Goal: Task Accomplishment & Management: Use online tool/utility

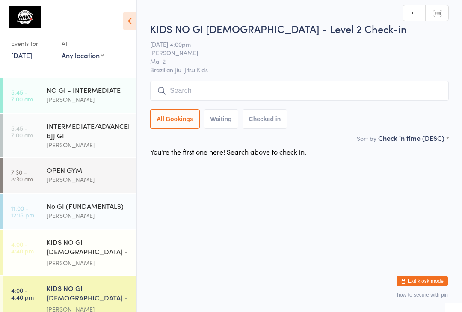
scroll to position [95, 0]
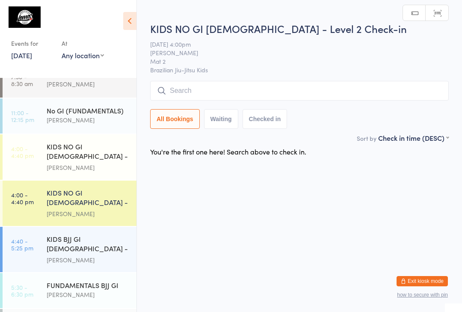
click at [230, 88] on input "search" at bounding box center [299, 91] width 299 height 20
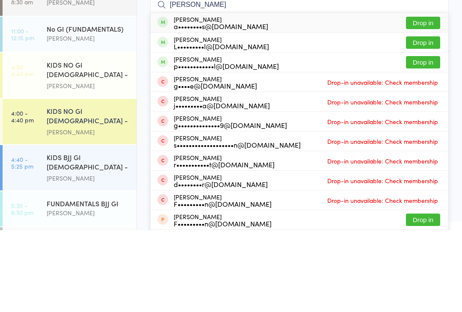
type input "[PERSON_NAME]"
click at [423, 118] on button "Drop in" at bounding box center [423, 124] width 34 height 12
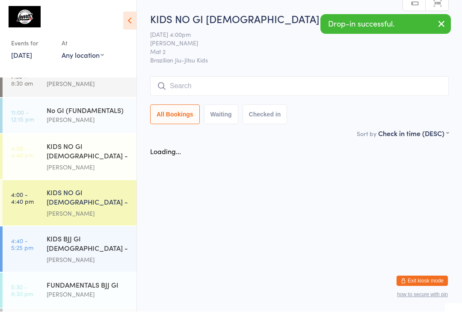
scroll to position [0, 0]
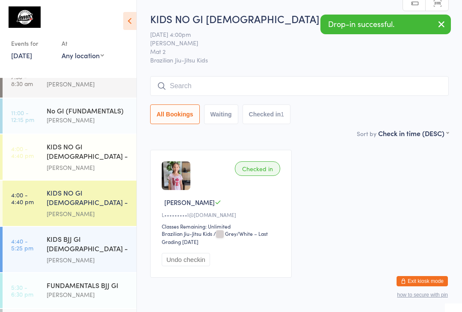
click at [446, 21] on icon "button" at bounding box center [441, 24] width 10 height 11
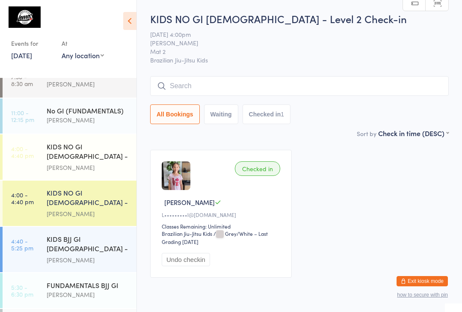
click at [364, 87] on input "search" at bounding box center [299, 86] width 299 height 20
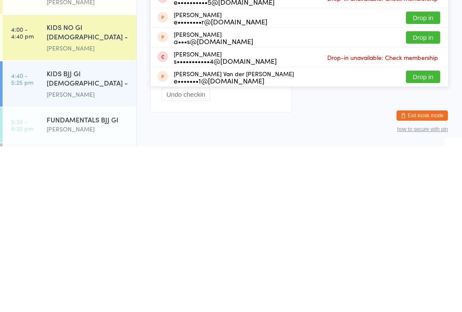
scroll to position [9, 0]
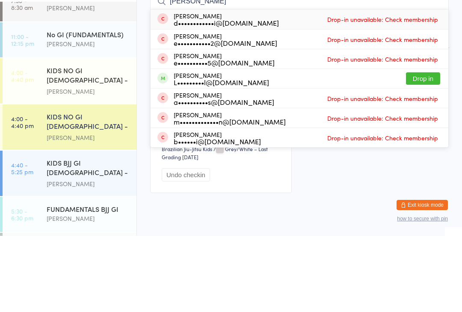
type input "[PERSON_NAME]"
click at [430, 148] on button "Drop in" at bounding box center [423, 154] width 34 height 12
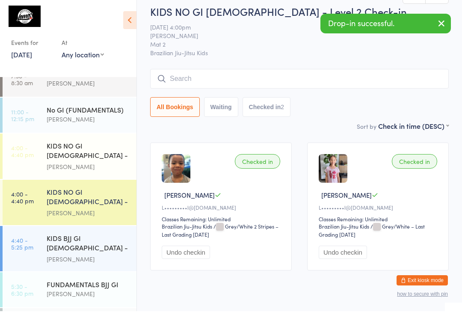
click at [435, 27] on button "button" at bounding box center [441, 25] width 19 height 20
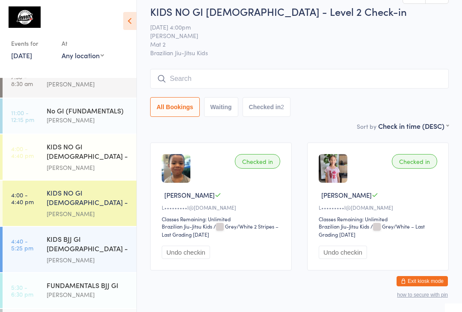
click at [86, 151] on div "KIDS NO GI [DEMOGRAPHIC_DATA] - Level 1" at bounding box center [88, 152] width 83 height 21
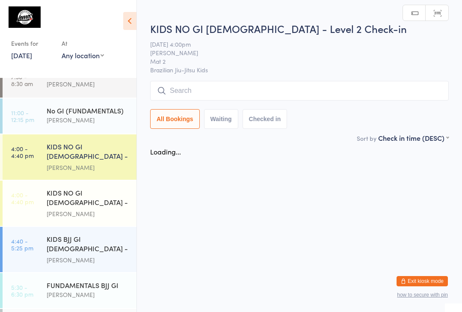
scroll to position [0, 0]
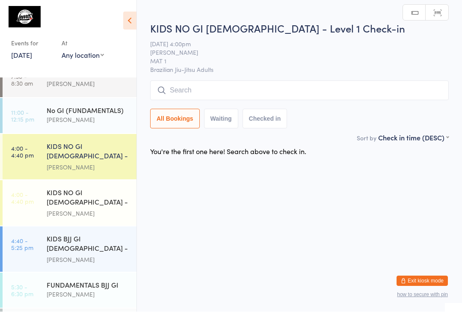
click at [241, 85] on input "search" at bounding box center [299, 91] width 299 height 20
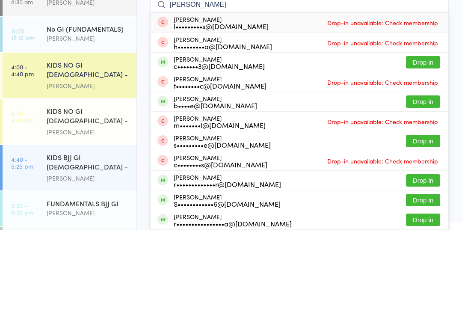
type input "[PERSON_NAME]"
click at [419, 138] on button "Drop in" at bounding box center [423, 144] width 34 height 12
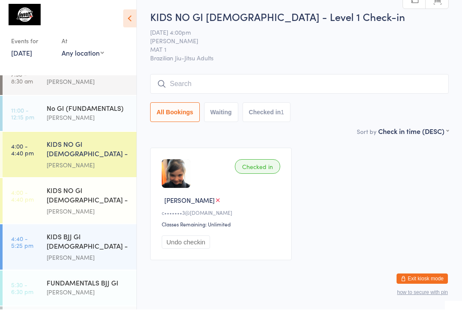
type input "G"
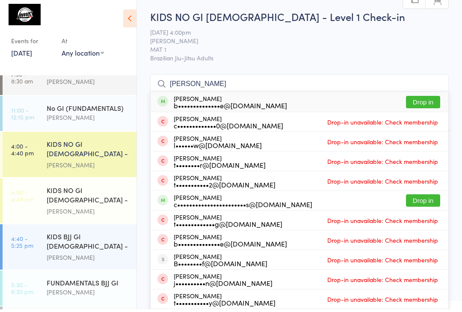
type input "[PERSON_NAME]"
click at [426, 100] on button "Drop in" at bounding box center [423, 104] width 34 height 12
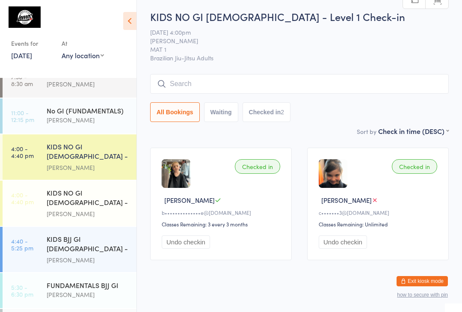
click at [249, 86] on input "search" at bounding box center [299, 84] width 299 height 20
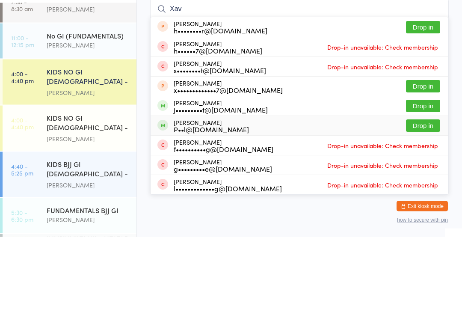
type input "Xav"
click at [205, 201] on div "P••l@[DOMAIN_NAME]" at bounding box center [211, 204] width 75 height 7
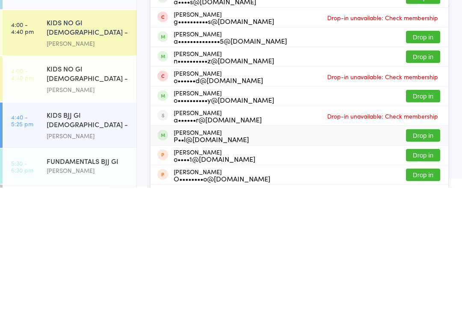
type input "Oscar"
click at [186, 253] on div "[PERSON_NAME] P••l@[DOMAIN_NAME]" at bounding box center [211, 260] width 75 height 14
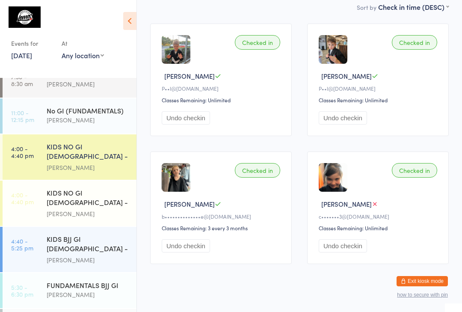
click at [79, 166] on div "[PERSON_NAME]" at bounding box center [88, 168] width 83 height 10
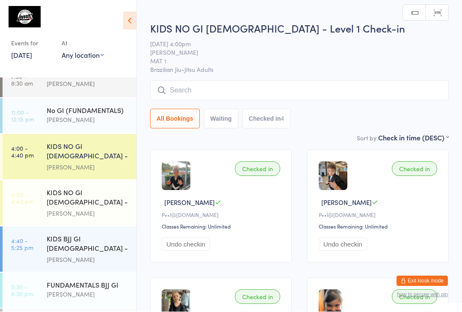
scroll to position [0, 0]
click at [254, 82] on input "search" at bounding box center [299, 90] width 299 height 20
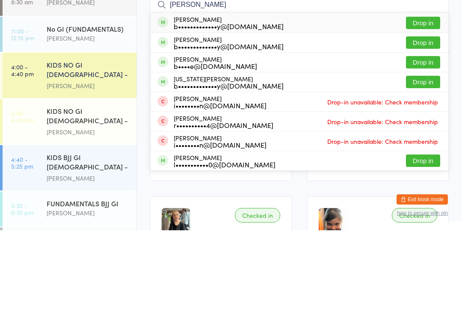
type input "[PERSON_NAME]"
click at [425, 118] on button "Drop in" at bounding box center [423, 124] width 34 height 12
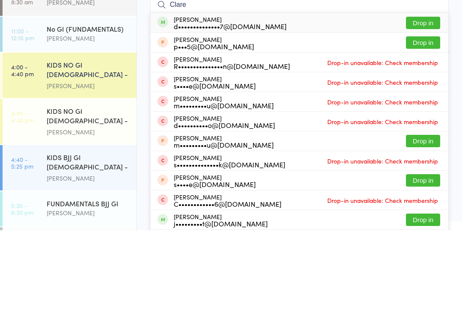
type input "Clare"
click at [432, 98] on button "Drop in" at bounding box center [423, 104] width 34 height 12
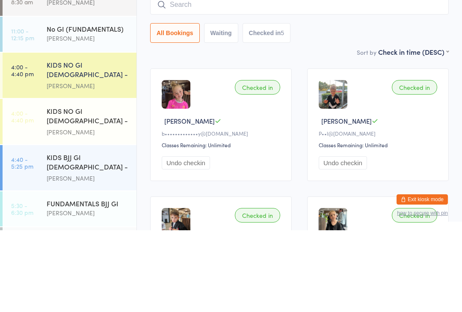
scroll to position [82, 0]
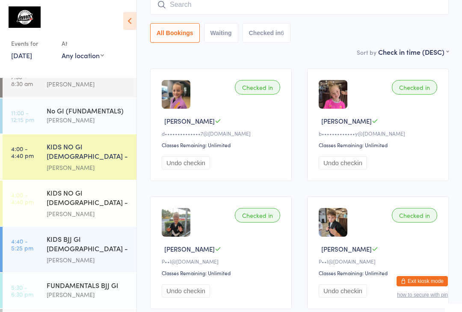
click at [391, 14] on input "search" at bounding box center [299, 5] width 299 height 20
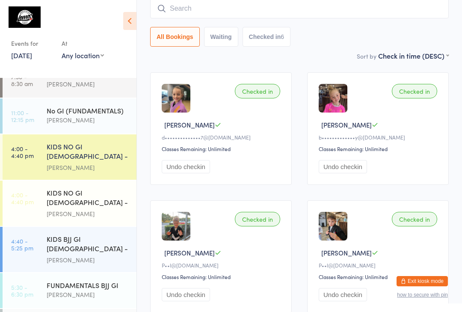
scroll to position [77, 0]
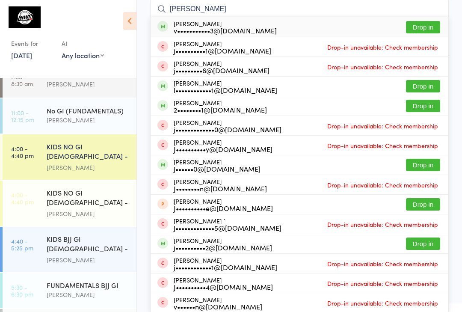
type input "[PERSON_NAME]"
click at [427, 26] on button "Drop in" at bounding box center [423, 27] width 34 height 12
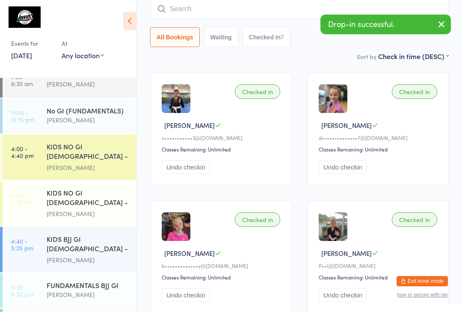
type input "H"
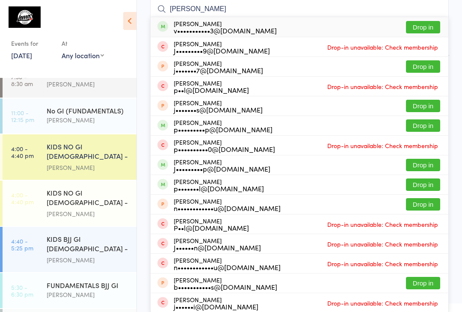
type input "[PERSON_NAME]"
click at [429, 27] on button "Drop in" at bounding box center [423, 27] width 34 height 12
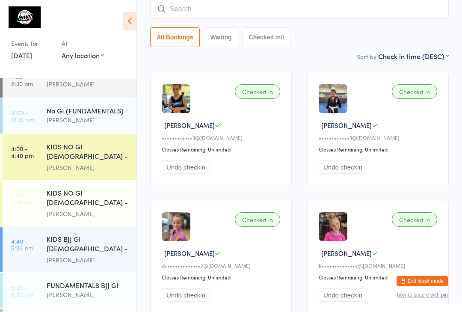
click at [166, 11] on input "search" at bounding box center [299, 9] width 299 height 20
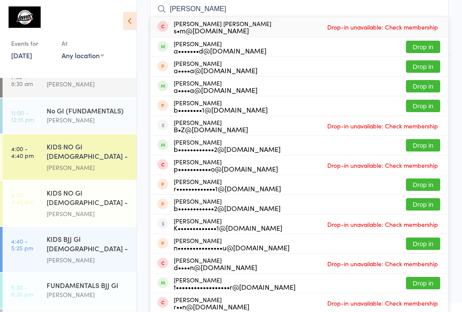
type input "[PERSON_NAME]"
click at [174, 89] on div "a••••a@[DOMAIN_NAME]" at bounding box center [216, 89] width 84 height 7
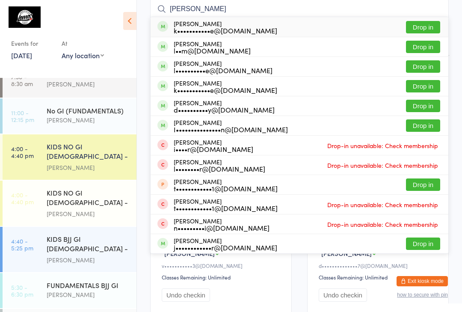
type input "[PERSON_NAME]"
click at [423, 27] on button "Drop in" at bounding box center [423, 27] width 34 height 12
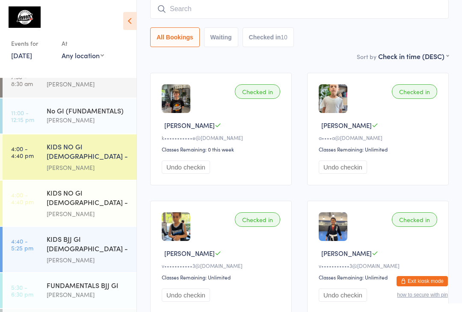
click at [225, 14] on input "search" at bounding box center [299, 9] width 299 height 20
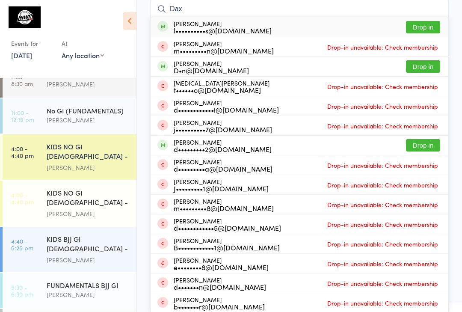
type input "Dax"
click at [424, 23] on button "Drop in" at bounding box center [423, 27] width 34 height 12
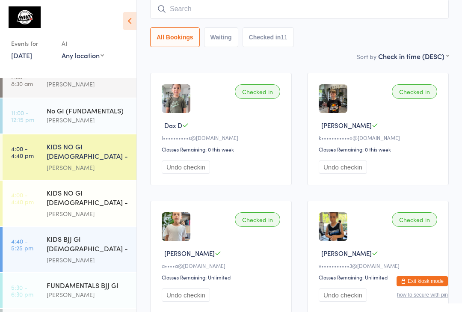
click at [222, 9] on input "search" at bounding box center [299, 9] width 299 height 20
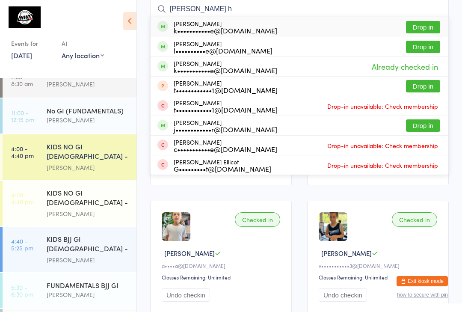
type input "[PERSON_NAME] h"
click at [431, 27] on button "Drop in" at bounding box center [423, 27] width 34 height 12
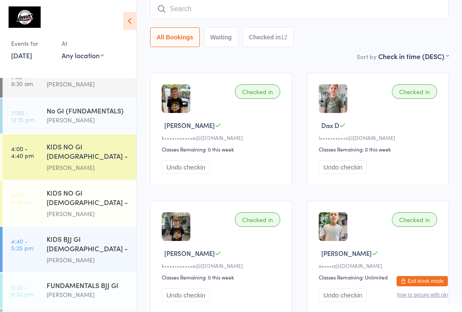
click at [47, 249] on div "KIDS BJJ GI [DEMOGRAPHIC_DATA] - Level 1/Level 2" at bounding box center [88, 244] width 83 height 21
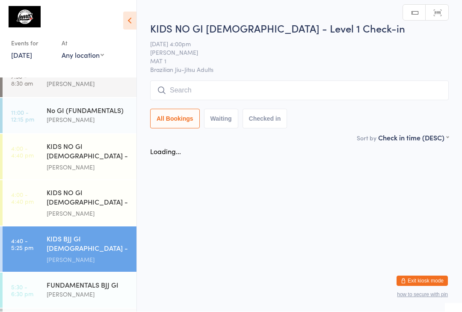
scroll to position [0, 0]
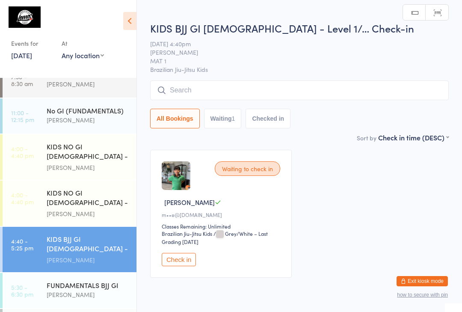
click at [358, 85] on input "search" at bounding box center [299, 90] width 299 height 20
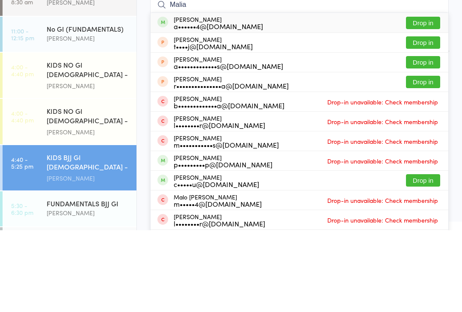
type input "Malia"
click at [430, 98] on button "Drop in" at bounding box center [423, 104] width 34 height 12
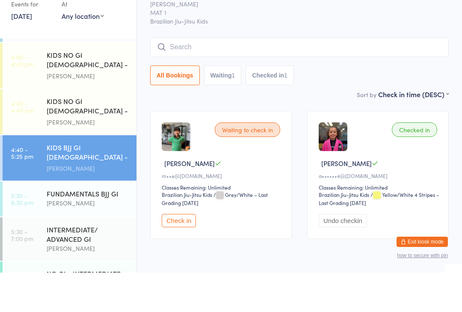
scroll to position [147, 0]
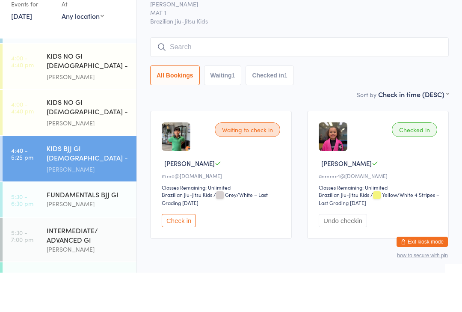
click at [30, 140] on time "4:00 - 4:40 pm" at bounding box center [22, 147] width 23 height 14
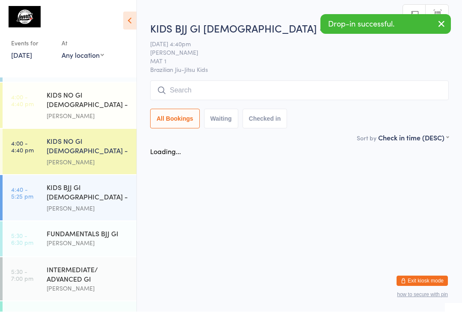
scroll to position [0, 0]
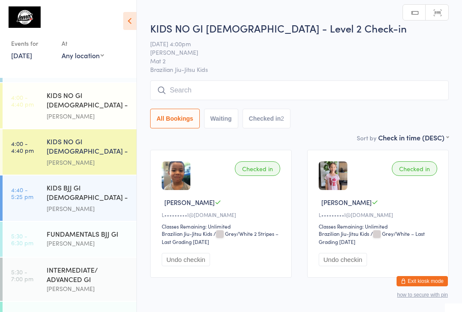
click at [356, 95] on input "search" at bounding box center [299, 90] width 299 height 20
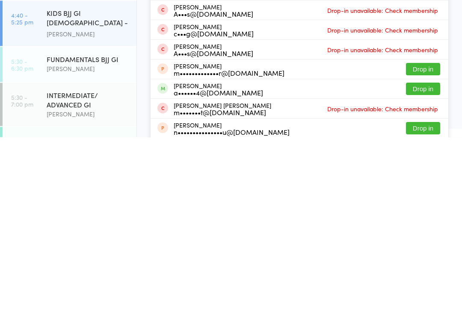
scroll to position [30, 0]
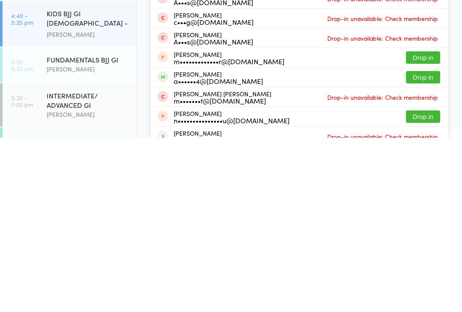
type input "[PERSON_NAME]"
click at [424, 245] on button "Drop in" at bounding box center [423, 251] width 34 height 12
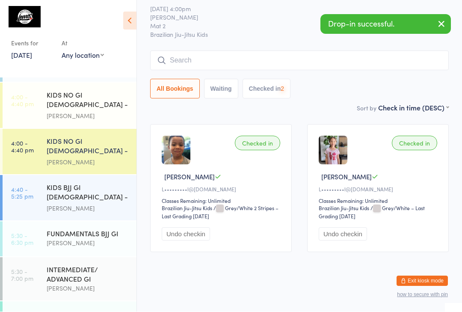
scroll to position [37, 0]
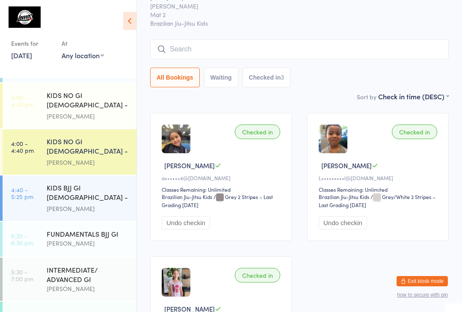
click at [177, 53] on input "search" at bounding box center [299, 49] width 299 height 20
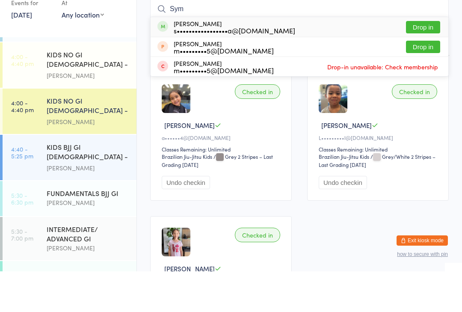
type input "Sym"
click at [425, 62] on button "Drop in" at bounding box center [423, 68] width 34 height 12
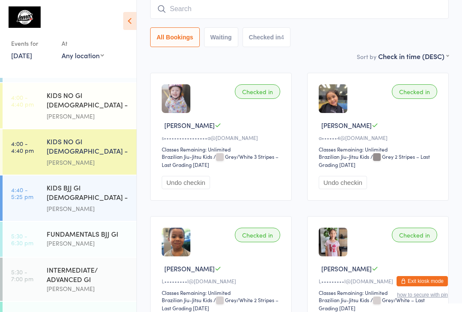
click at [196, 10] on input "search" at bounding box center [299, 9] width 299 height 20
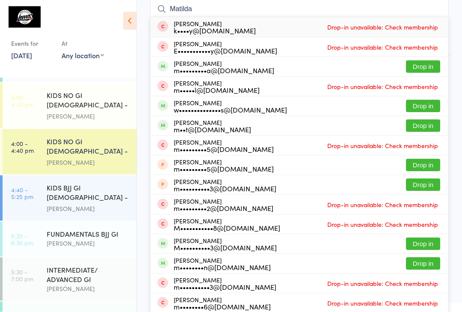
type input "Matilda"
click at [195, 103] on div "Matina Maniapoto w••••••••••••••s@[DOMAIN_NAME]" at bounding box center [230, 107] width 113 height 14
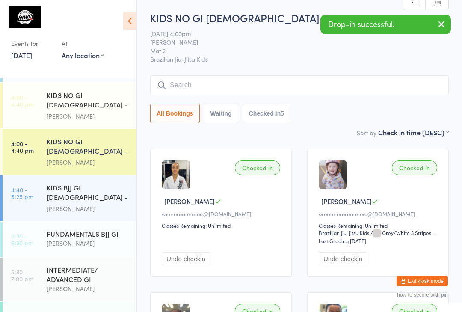
scroll to position [0, 0]
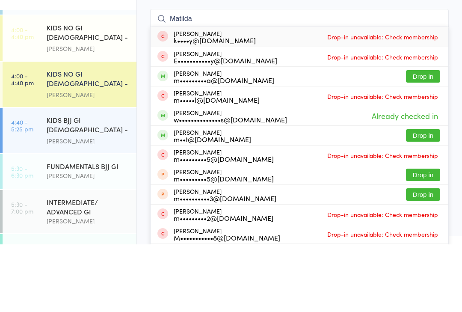
type input "Matilda"
click at [429, 138] on button "Drop in" at bounding box center [423, 144] width 34 height 12
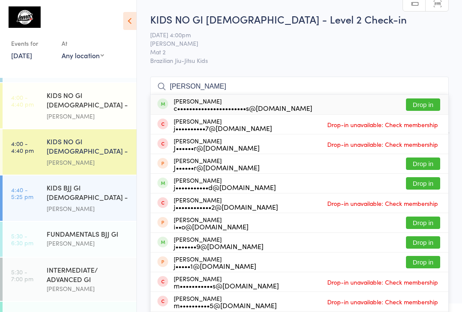
type input "[PERSON_NAME]"
click at [251, 102] on div "[PERSON_NAME] c•••••••••••••••••••••••s@[DOMAIN_NAME]" at bounding box center [243, 105] width 139 height 14
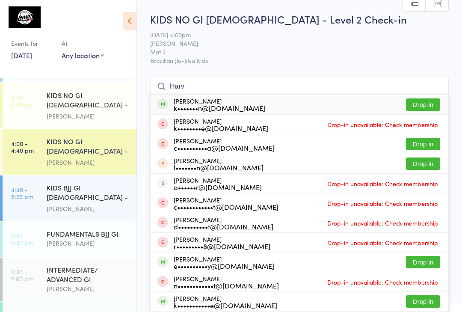
type input "Harv"
click at [198, 107] on div "k•••••••n@[DOMAIN_NAME]" at bounding box center [220, 107] width 92 height 7
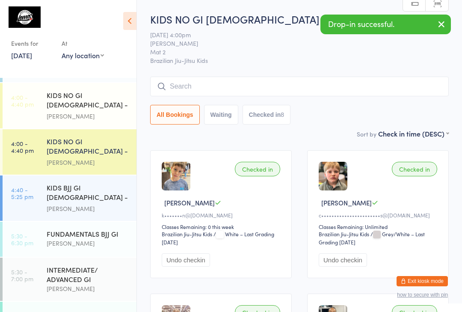
click at [176, 94] on input "search" at bounding box center [299, 87] width 299 height 20
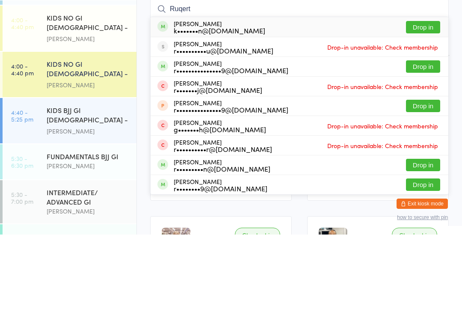
type input "Ruqert"
click at [371, 95] on div "[PERSON_NAME] k•••••••n@[DOMAIN_NAME] Drop in" at bounding box center [300, 105] width 298 height 20
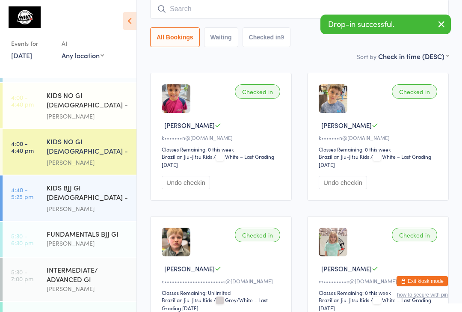
click at [219, 16] on input "search" at bounding box center [299, 9] width 299 height 20
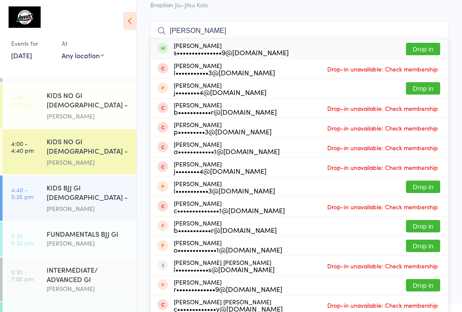
scroll to position [45, 0]
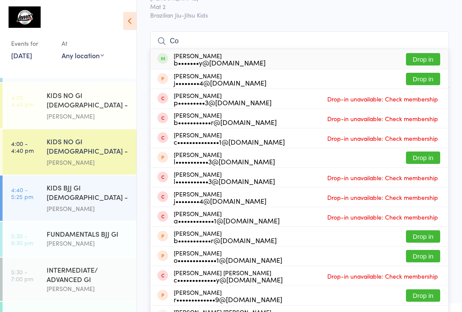
type input "C"
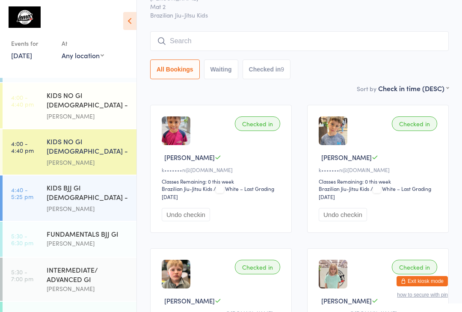
click at [304, 40] on input "search" at bounding box center [299, 41] width 299 height 20
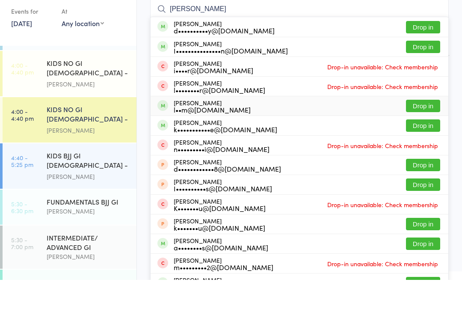
type input "[PERSON_NAME]"
click at [217, 131] on div "[PERSON_NAME] l••m@[DOMAIN_NAME]" at bounding box center [212, 138] width 77 height 14
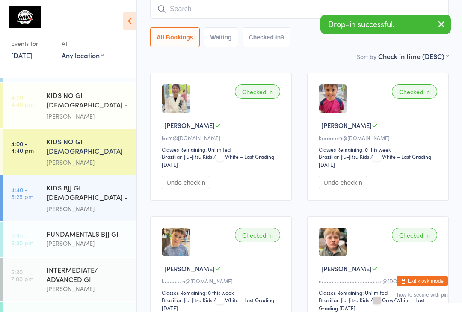
click at [201, 3] on input "search" at bounding box center [299, 9] width 299 height 20
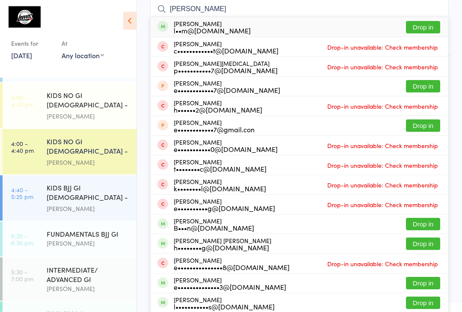
type input "[PERSON_NAME]"
click at [247, 25] on div "[PERSON_NAME] l••m@[DOMAIN_NAME]" at bounding box center [212, 28] width 77 height 14
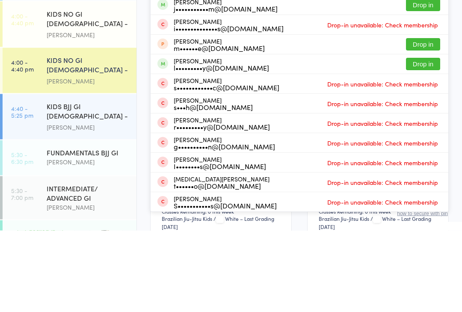
type input "Theo"
click at [429, 139] on button "Drop in" at bounding box center [423, 145] width 34 height 12
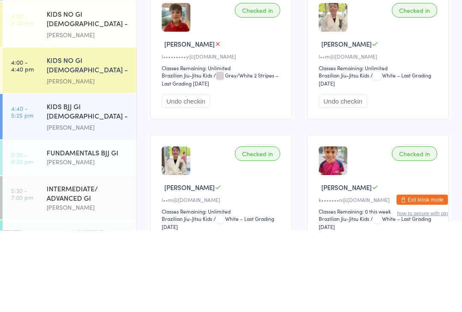
click at [261, 85] on div "Checked in" at bounding box center [257, 92] width 45 height 15
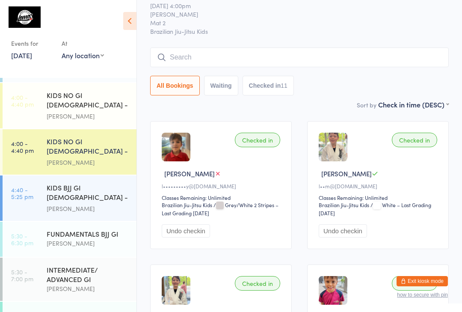
scroll to position [0, 0]
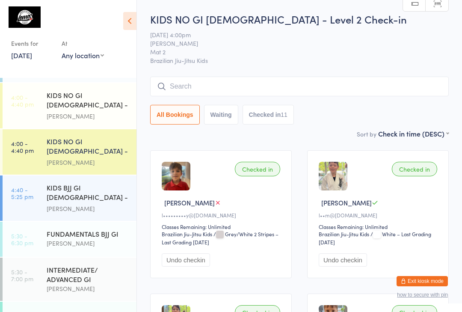
click at [226, 86] on input "search" at bounding box center [299, 87] width 299 height 20
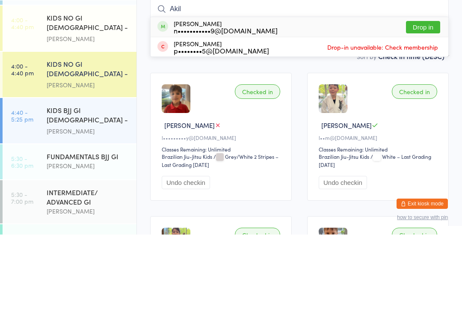
type input "Akil"
click at [419, 98] on button "Drop in" at bounding box center [423, 104] width 34 height 12
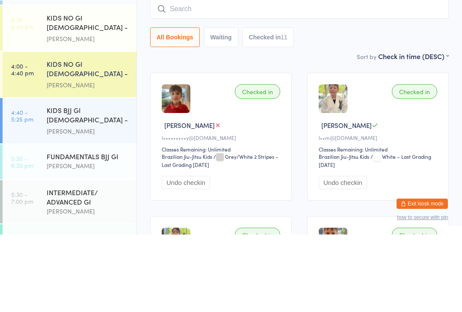
scroll to position [77, 0]
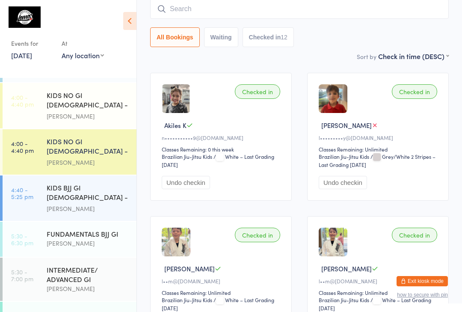
click at [100, 106] on div "KIDS NO GI [DEMOGRAPHIC_DATA] - Level 1" at bounding box center [88, 100] width 83 height 21
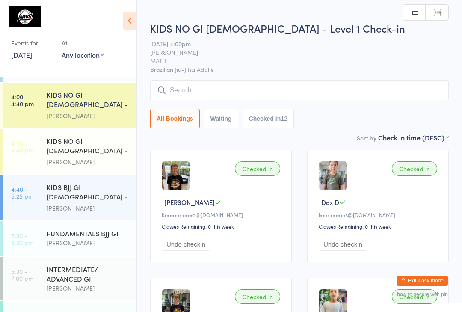
scroll to position [0, 0]
click at [262, 82] on input "search" at bounding box center [299, 90] width 299 height 20
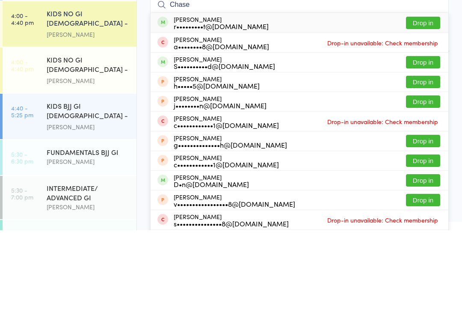
type input "Chase"
click at [427, 98] on button "Drop in" at bounding box center [423, 104] width 34 height 12
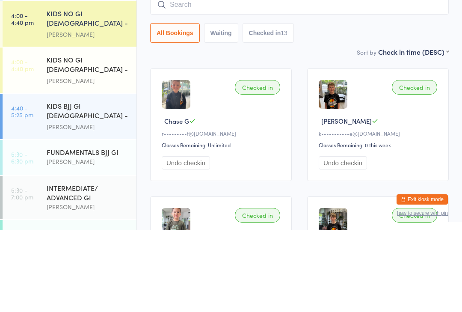
scroll to position [82, 0]
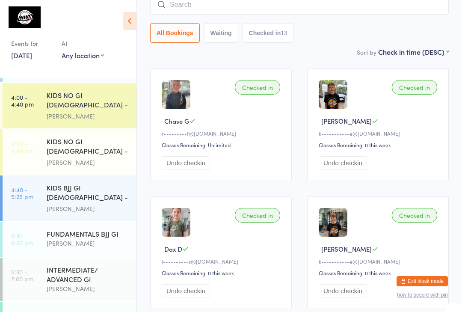
click at [23, 24] on img at bounding box center [25, 16] width 32 height 21
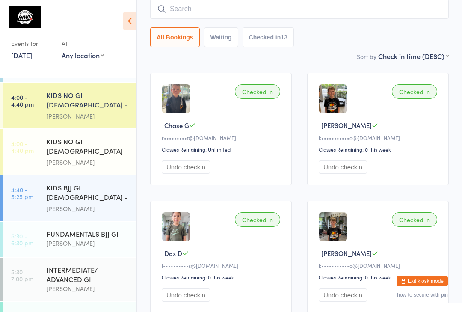
click at [181, 18] on input "search" at bounding box center [299, 9] width 299 height 20
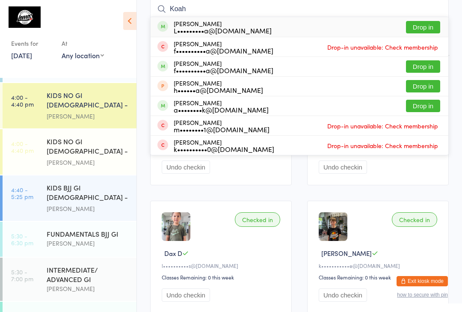
type input "Koah"
click at [429, 26] on button "Drop in" at bounding box center [423, 27] width 34 height 12
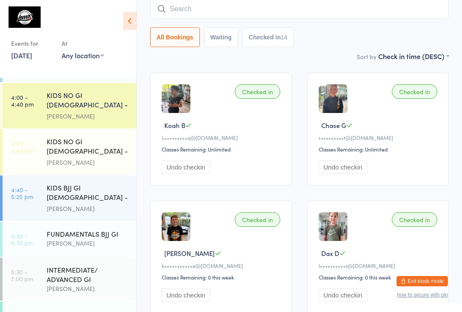
click at [315, 4] on input "search" at bounding box center [299, 9] width 299 height 20
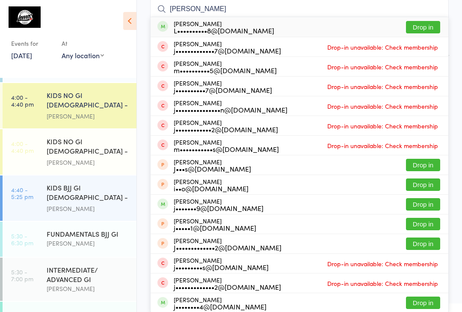
type input "[PERSON_NAME]"
click at [421, 25] on button "Drop in" at bounding box center [423, 27] width 34 height 12
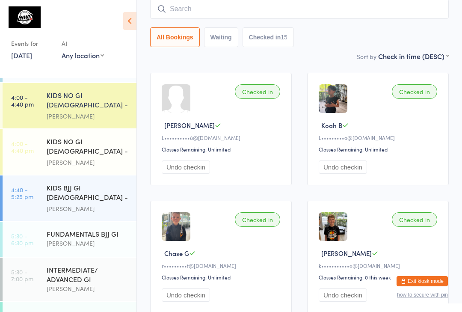
click at [327, 3] on input "search" at bounding box center [299, 9] width 299 height 20
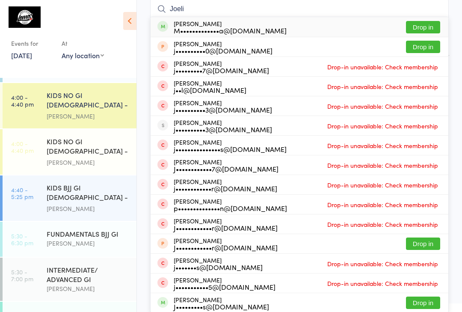
type input "Joeli"
click at [256, 28] on div "M•••••••••••••a@[DOMAIN_NAME]" at bounding box center [230, 30] width 113 height 7
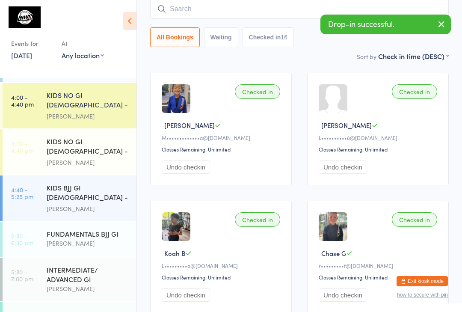
click at [92, 148] on div "KIDS NO GI [DEMOGRAPHIC_DATA] - Level 2" at bounding box center [88, 146] width 83 height 21
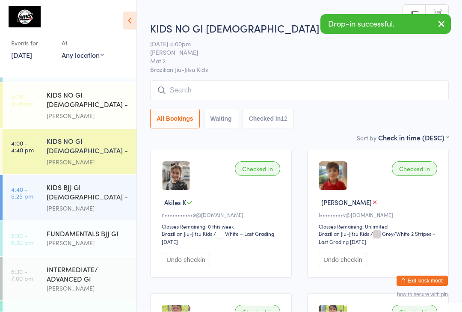
scroll to position [0, 0]
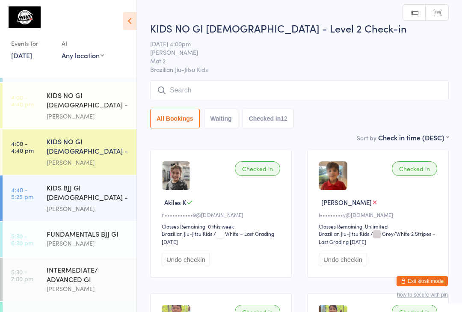
click at [272, 77] on div "KIDS NO GI [DEMOGRAPHIC_DATA] - Level 2 Check-in [DATE] 4:00pm [PERSON_NAME] Ma…" at bounding box center [299, 77] width 299 height 112
click at [63, 158] on div "[PERSON_NAME]" at bounding box center [88, 162] width 83 height 10
click at [204, 93] on input "search" at bounding box center [299, 91] width 299 height 20
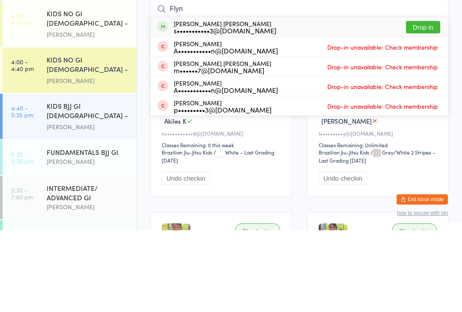
type input "Flyn"
click at [427, 103] on button "Drop in" at bounding box center [423, 109] width 34 height 12
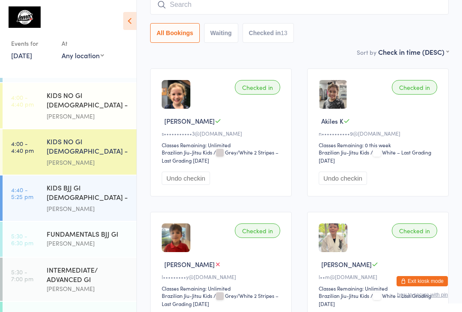
click at [95, 201] on div "KIDS BJJ GI [DEMOGRAPHIC_DATA] - Level 1/Level 2" at bounding box center [88, 193] width 83 height 21
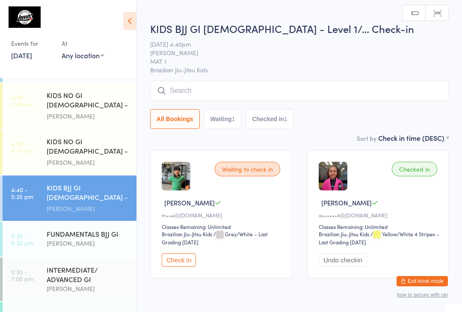
click at [330, 93] on input "search" at bounding box center [299, 91] width 299 height 20
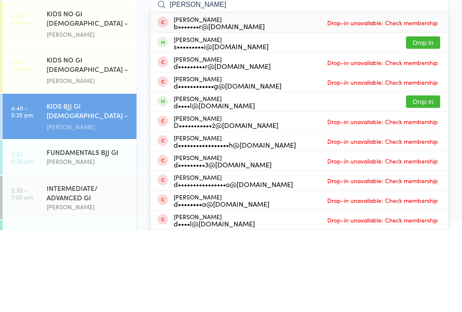
type input "[PERSON_NAME]"
click at [419, 118] on button "Drop in" at bounding box center [423, 124] width 34 height 12
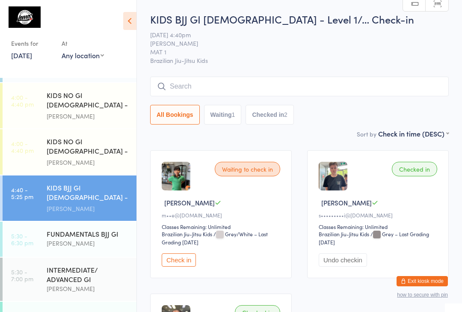
click at [89, 108] on div "KIDS NO GI [DEMOGRAPHIC_DATA] - Level 1" at bounding box center [88, 100] width 83 height 21
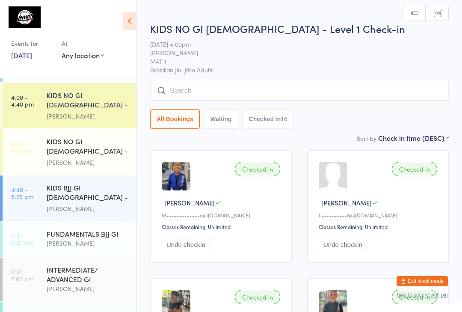
click at [192, 93] on input "search" at bounding box center [299, 91] width 299 height 20
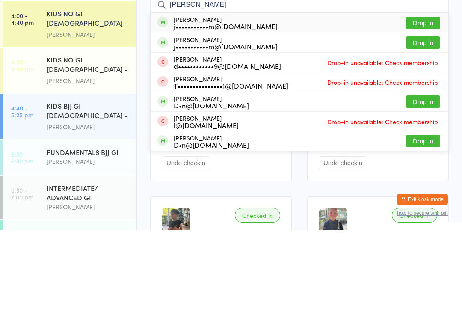
type input "[PERSON_NAME]"
click at [424, 118] on button "Drop in" at bounding box center [423, 124] width 34 height 12
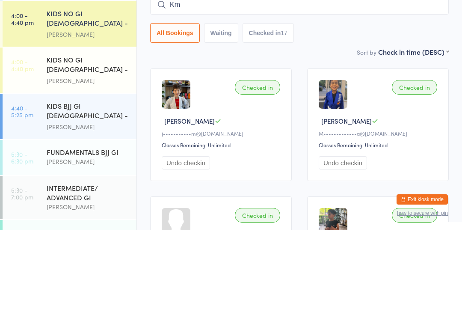
type input "K"
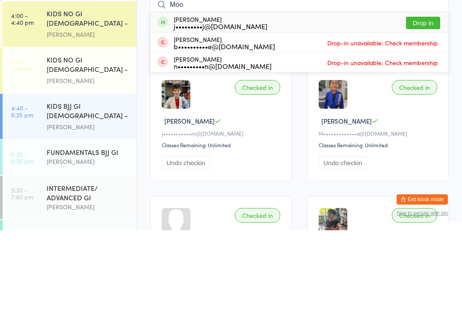
type input "Moo"
click at [435, 98] on button "Drop in" at bounding box center [423, 104] width 34 height 12
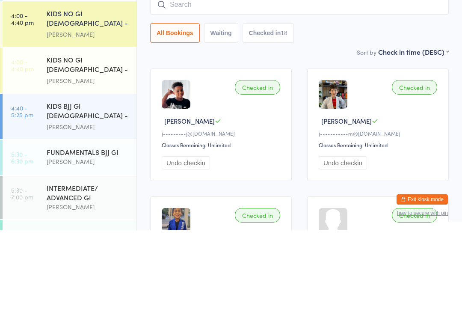
click at [103, 157] on div "[PERSON_NAME]" at bounding box center [88, 162] width 83 height 10
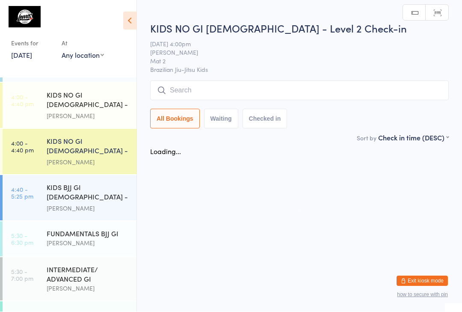
scroll to position [0, 0]
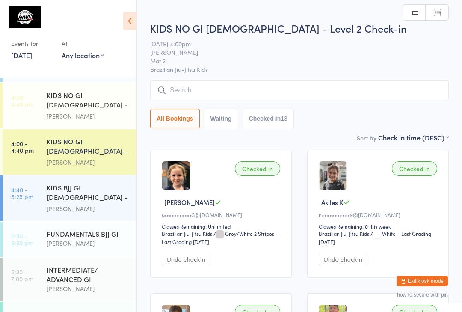
click at [93, 79] on div "No GI (FUNDAMENTALS) [PERSON_NAME]" at bounding box center [92, 64] width 90 height 34
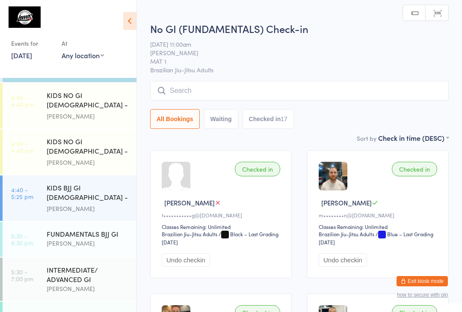
click at [95, 103] on div "KIDS NO GI [DEMOGRAPHIC_DATA] - Level 1" at bounding box center [88, 100] width 83 height 21
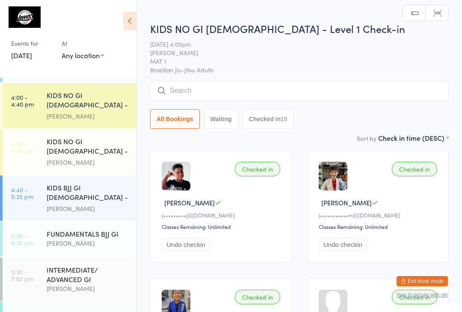
click at [256, 95] on input "search" at bounding box center [299, 91] width 299 height 20
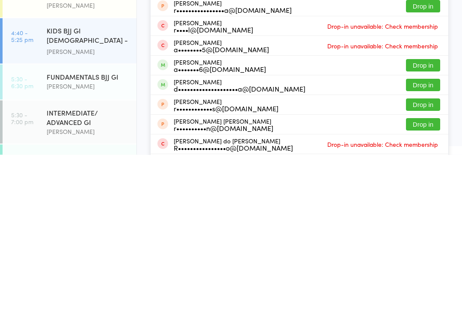
type input "[PERSON_NAME]"
click at [426, 236] on button "Drop in" at bounding box center [423, 242] width 34 height 12
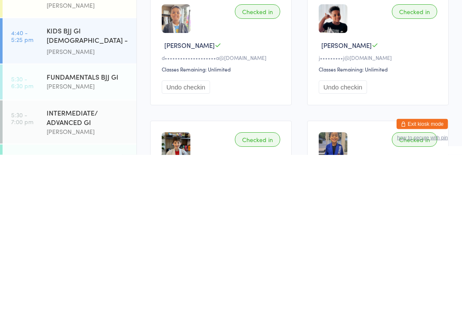
click at [6, 222] on link "5:30 - 6:30 pm FUNDAMENTALS BJJ GI [PERSON_NAME]" at bounding box center [70, 239] width 134 height 35
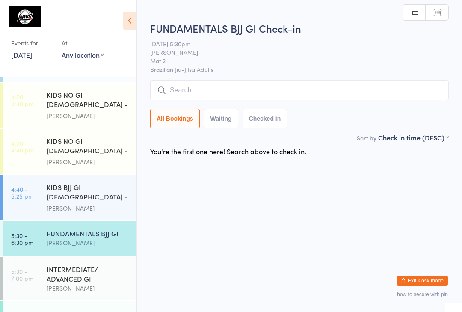
click at [21, 186] on time "4:40 - 5:25 pm" at bounding box center [22, 193] width 22 height 14
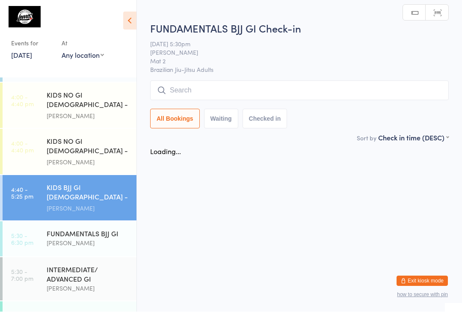
scroll to position [0, 0]
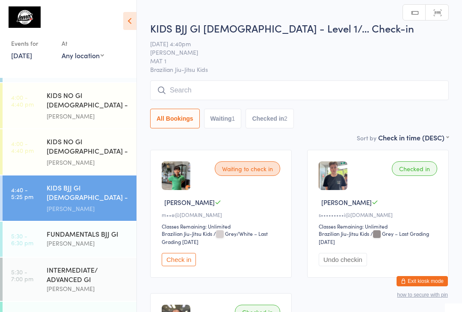
click at [183, 86] on input "search" at bounding box center [299, 90] width 299 height 20
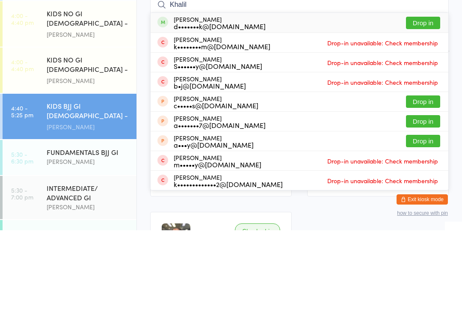
type input "Khalil"
click at [418, 98] on button "Drop in" at bounding box center [423, 104] width 34 height 12
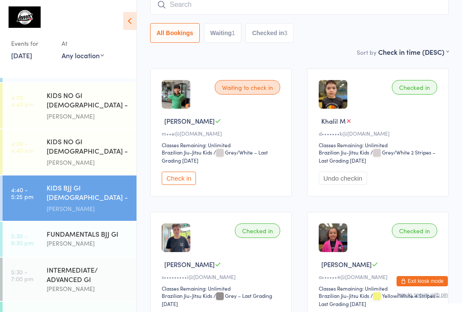
click at [249, 10] on input "search" at bounding box center [299, 5] width 299 height 20
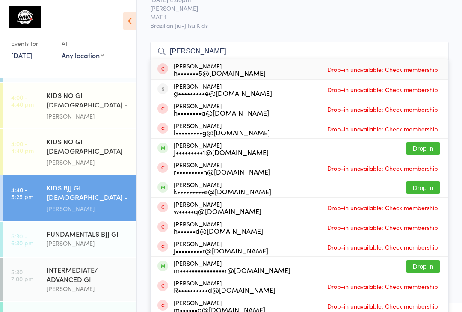
scroll to position [32, 0]
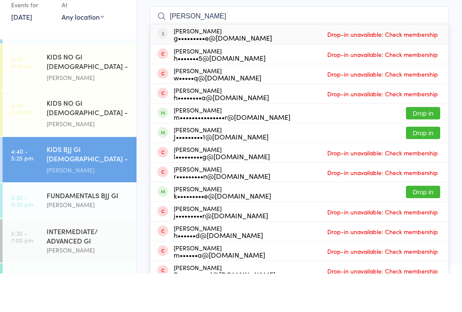
type input "[PERSON_NAME]"
click at [426, 145] on button "Drop in" at bounding box center [423, 151] width 34 height 12
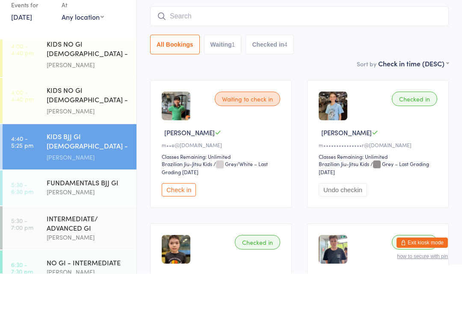
scroll to position [159, 0]
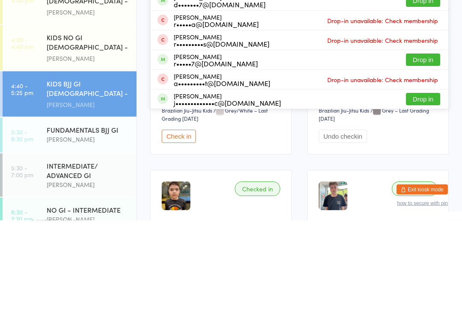
type input "[PERSON_NAME]"
click at [418, 185] on button "Drop in" at bounding box center [423, 191] width 34 height 12
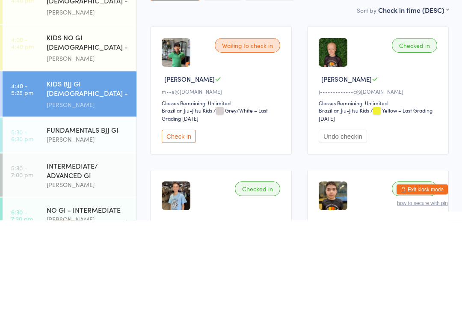
click at [116, 226] on div "[PERSON_NAME]" at bounding box center [88, 231] width 83 height 10
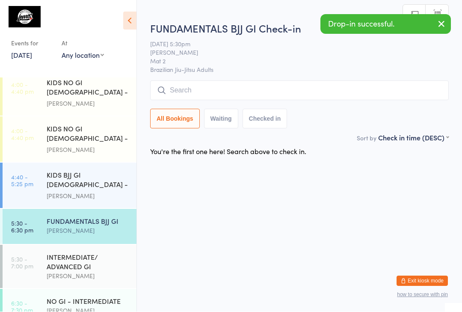
click at [106, 193] on div "[PERSON_NAME]" at bounding box center [88, 196] width 83 height 10
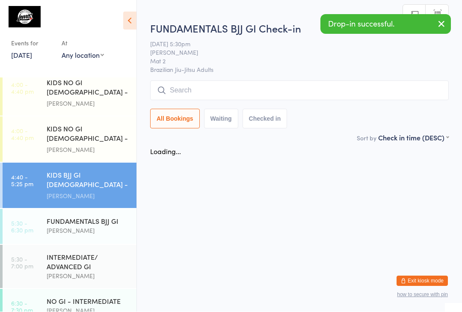
scroll to position [0, 0]
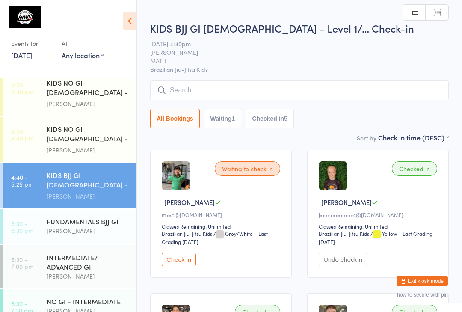
click at [87, 224] on div "FUNDAMENTALS BJJ GI" at bounding box center [88, 220] width 83 height 9
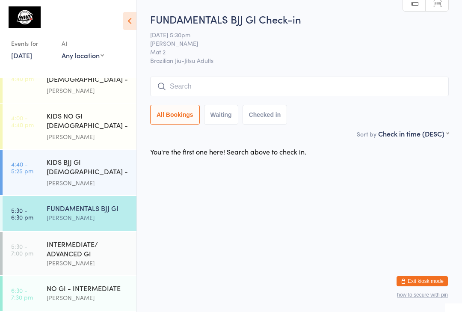
scroll to position [174, 0]
click at [25, 169] on time "4:40 - 5:25 pm" at bounding box center [22, 167] width 22 height 14
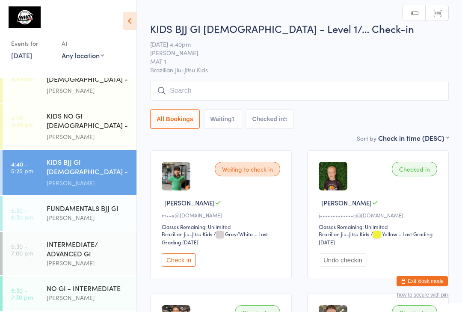
click at [183, 89] on input "search" at bounding box center [299, 91] width 299 height 20
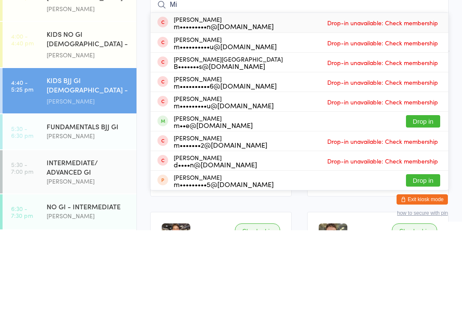
type input "Mi"
click at [254, 144] on div "B•••••••s@[DOMAIN_NAME]" at bounding box center [228, 147] width 109 height 7
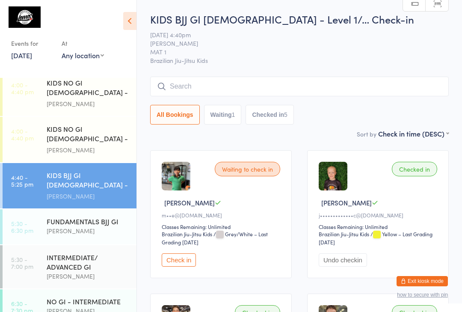
click at [313, 83] on input "search" at bounding box center [299, 87] width 299 height 20
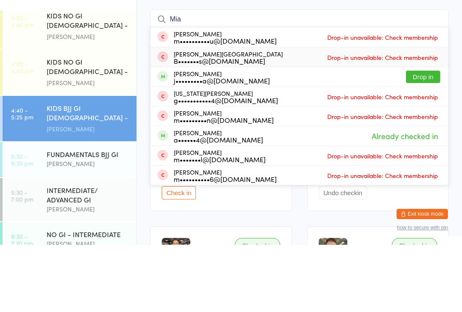
type input "Mia"
click at [195, 124] on div "B•••••••s@[DOMAIN_NAME]" at bounding box center [228, 127] width 109 height 7
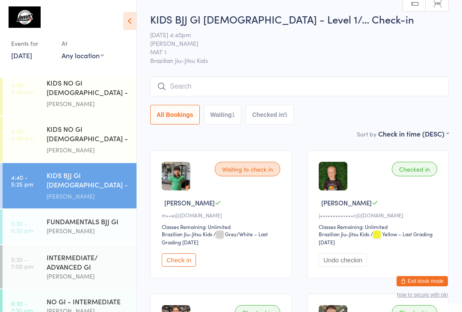
click at [211, 90] on input "search" at bounding box center [299, 87] width 299 height 20
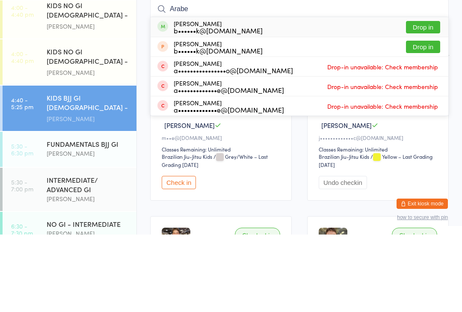
type input "Arabe"
click at [428, 98] on button "Drop in" at bounding box center [423, 104] width 34 height 12
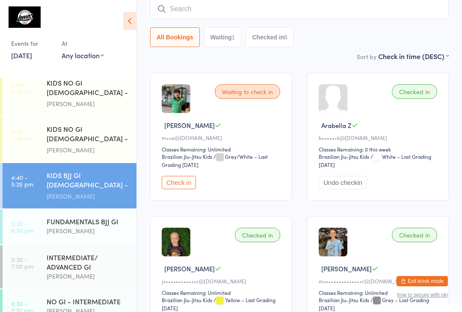
click at [352, 10] on input "search" at bounding box center [299, 9] width 299 height 20
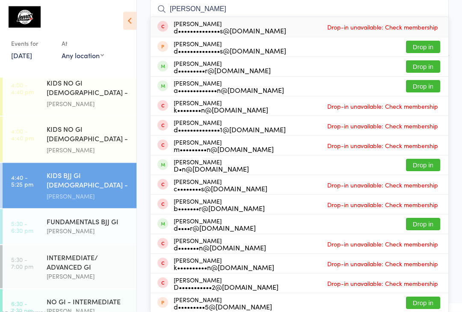
type input "[PERSON_NAME]"
click at [431, 86] on button "Drop in" at bounding box center [423, 86] width 34 height 12
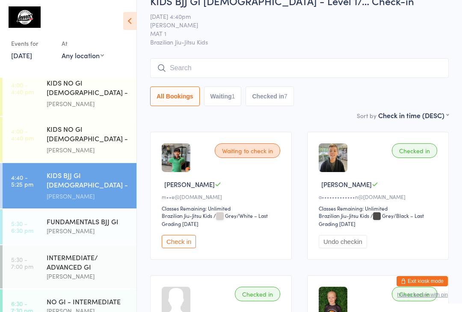
scroll to position [0, 0]
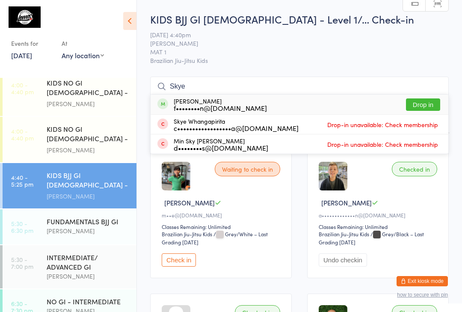
type input "Skye"
click at [424, 104] on button "Drop in" at bounding box center [423, 104] width 34 height 12
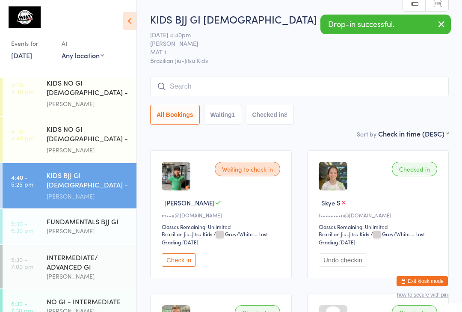
click at [195, 89] on input "search" at bounding box center [299, 87] width 299 height 20
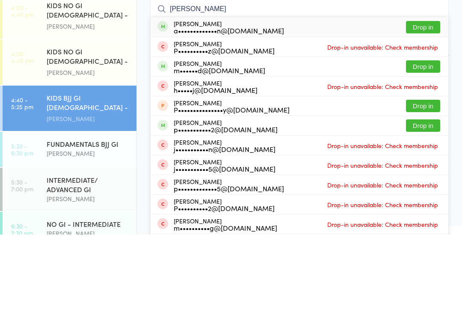
type input "[PERSON_NAME]"
click at [425, 98] on button "Drop in" at bounding box center [423, 104] width 34 height 12
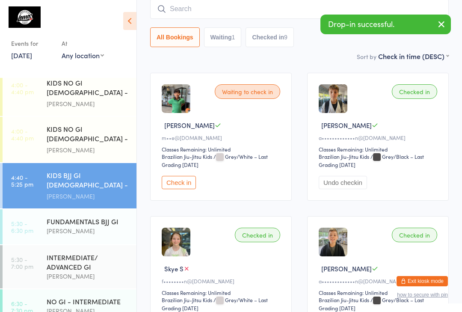
click at [114, 222] on div "FUNDAMENTALS BJJ GI" at bounding box center [88, 220] width 83 height 9
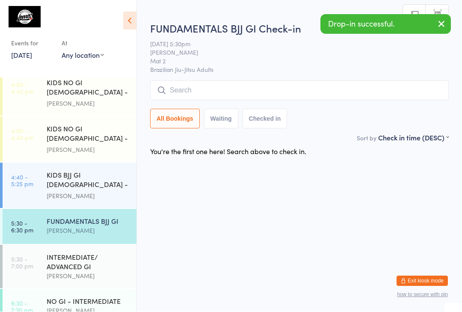
click at [95, 271] on div "INTERMEDIATE/ ADVANCED GI" at bounding box center [88, 261] width 83 height 19
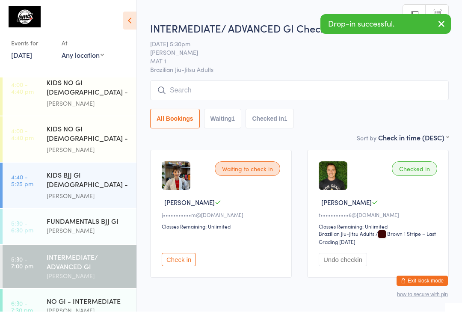
scroll to position [0, 0]
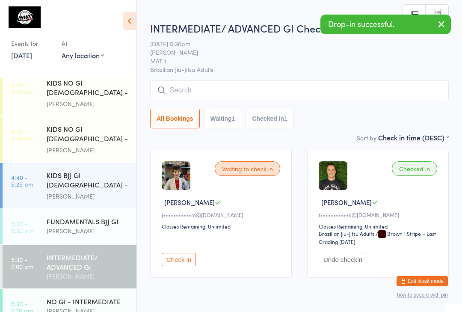
click at [201, 96] on input "search" at bounding box center [299, 90] width 299 height 20
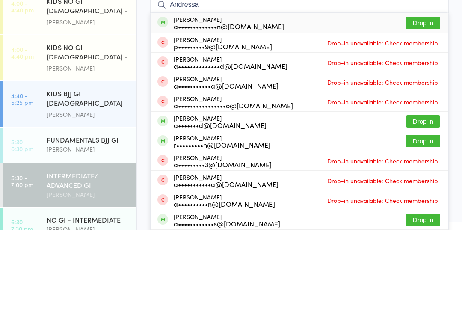
type input "Andressa"
click at [425, 98] on button "Drop in" at bounding box center [423, 104] width 34 height 12
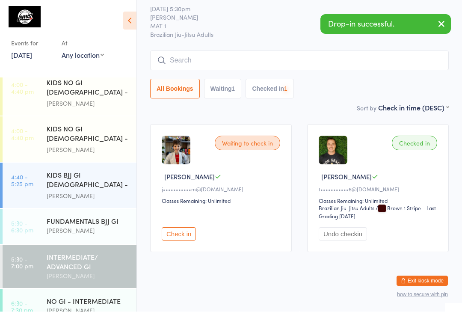
scroll to position [37, 0]
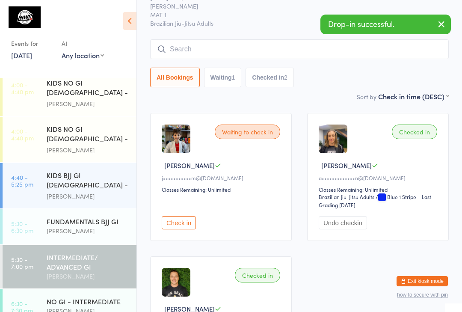
click at [83, 149] on div "[PERSON_NAME]" at bounding box center [88, 150] width 83 height 10
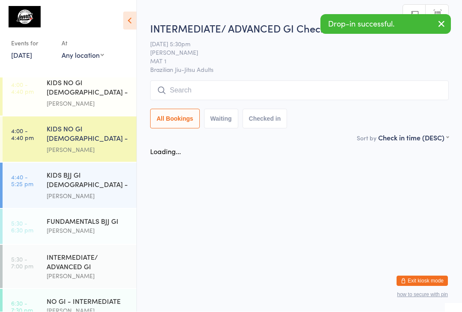
scroll to position [0, 0]
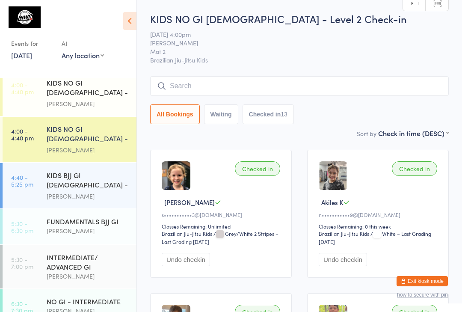
click at [75, 182] on div "KIDS BJJ GI [DEMOGRAPHIC_DATA] - Level 1/Level 2" at bounding box center [88, 180] width 83 height 21
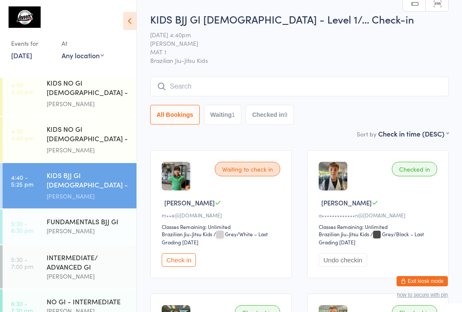
click at [378, 93] on input "search" at bounding box center [299, 87] width 299 height 20
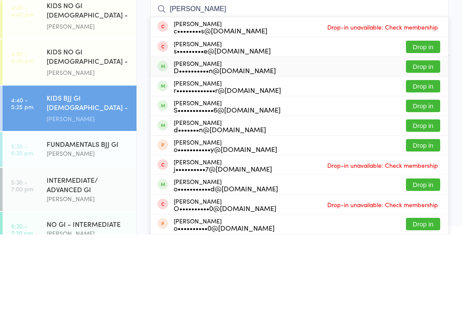
type input "[PERSON_NAME]"
click at [216, 144] on div "D••••••••••n@[DOMAIN_NAME]" at bounding box center [225, 147] width 102 height 7
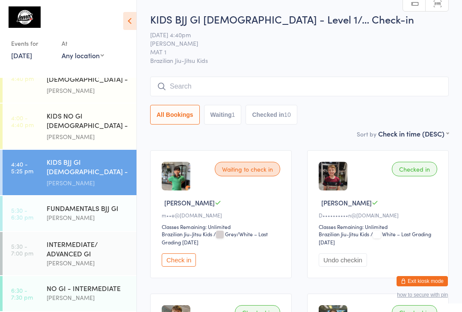
scroll to position [174, 0]
click at [92, 213] on div "[PERSON_NAME]" at bounding box center [88, 218] width 83 height 10
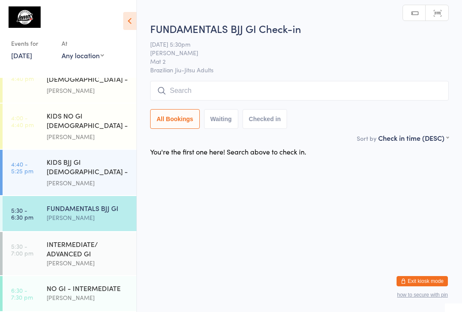
click at [227, 91] on input "search" at bounding box center [299, 91] width 299 height 20
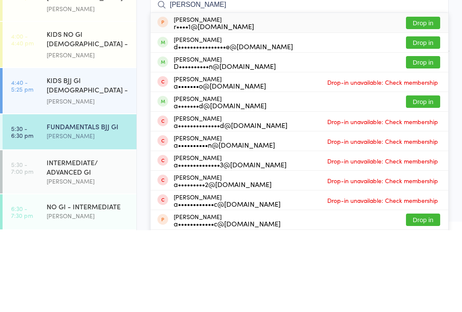
type input "[PERSON_NAME]"
click at [223, 144] on div "D••••••••••n@[DOMAIN_NAME]" at bounding box center [225, 147] width 102 height 7
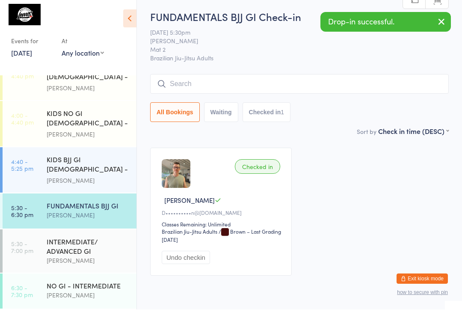
scroll to position [3, 0]
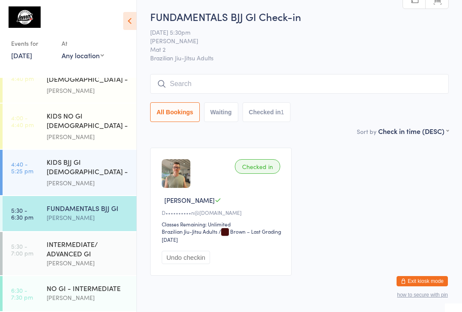
click at [101, 172] on div "KIDS BJJ GI [DEMOGRAPHIC_DATA] - Level 1/Level 2" at bounding box center [88, 167] width 83 height 21
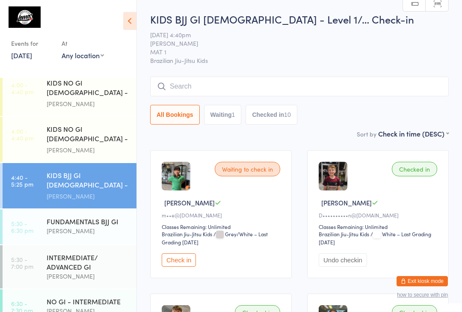
click at [321, 86] on input "search" at bounding box center [299, 87] width 299 height 20
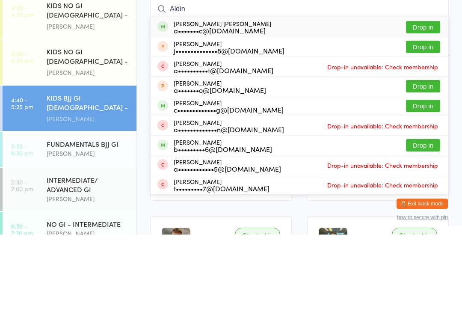
type input "Aldin"
click at [431, 98] on button "Drop in" at bounding box center [423, 104] width 34 height 12
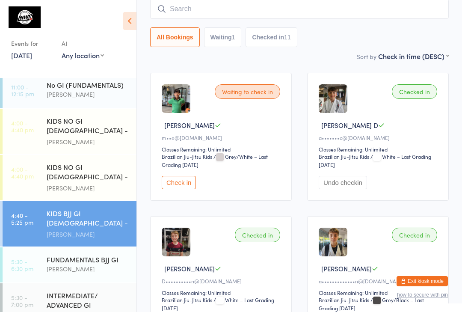
scroll to position [119, 0]
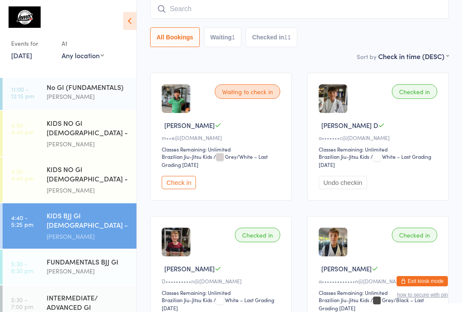
click at [269, 9] on input "search" at bounding box center [299, 9] width 299 height 20
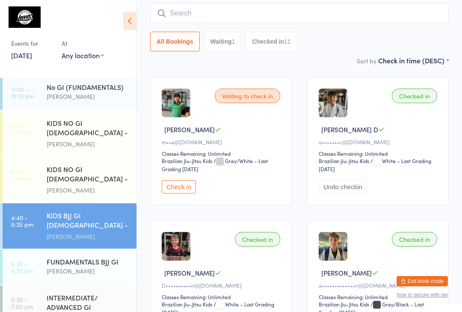
scroll to position [62, 0]
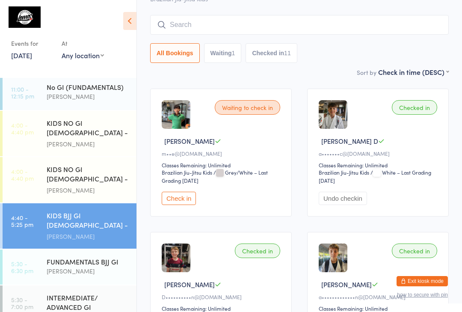
click at [349, 21] on input "search" at bounding box center [299, 25] width 299 height 20
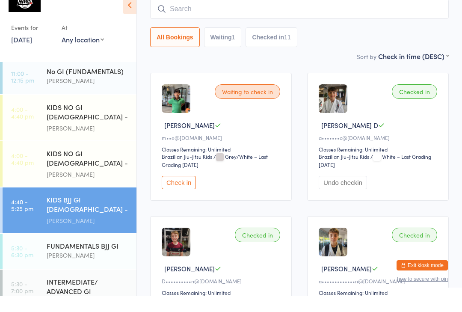
click at [335, 15] on input "search" at bounding box center [299, 25] width 299 height 20
click at [343, 46] on div "All Bookings Waiting 1 Checked in 11" at bounding box center [299, 53] width 299 height 20
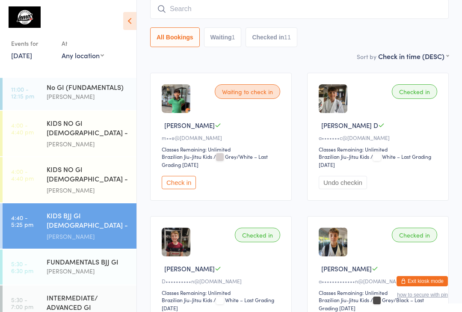
click at [318, 8] on input "search" at bounding box center [299, 9] width 299 height 20
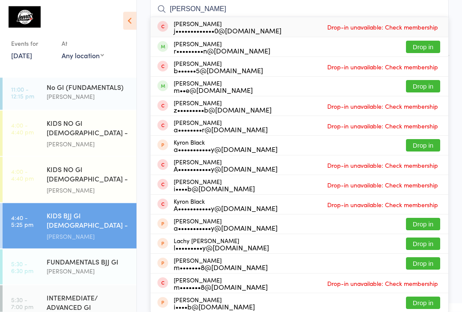
type input "[PERSON_NAME]"
click at [427, 47] on button "Drop in" at bounding box center [423, 47] width 34 height 12
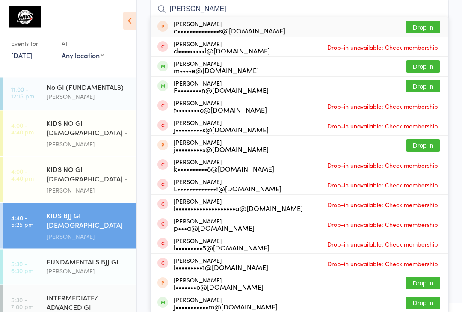
type input "[PERSON_NAME]"
click at [426, 66] on button "Drop in" at bounding box center [423, 67] width 34 height 12
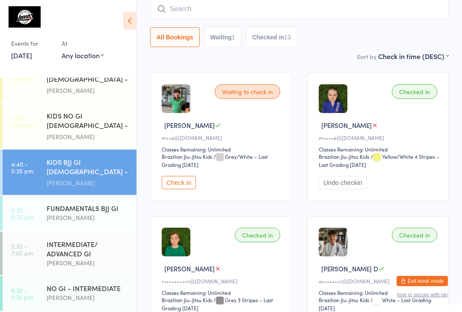
scroll to position [174, 0]
click at [91, 118] on div "KIDS NO GI [DEMOGRAPHIC_DATA] - Level 2" at bounding box center [88, 121] width 83 height 21
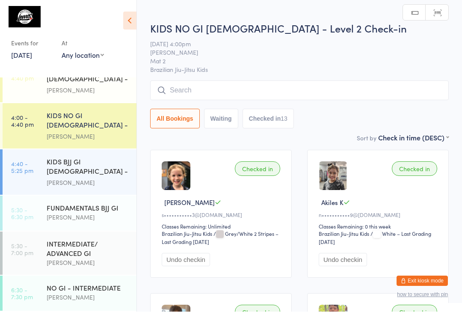
scroll to position [0, 0]
click at [112, 175] on div "KIDS BJJ GI [DEMOGRAPHIC_DATA] - Level 1/Level 2" at bounding box center [88, 167] width 83 height 21
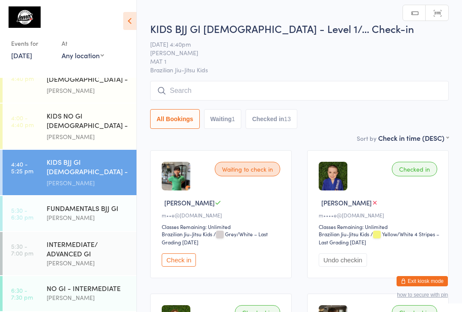
click at [295, 92] on input "search" at bounding box center [299, 91] width 299 height 20
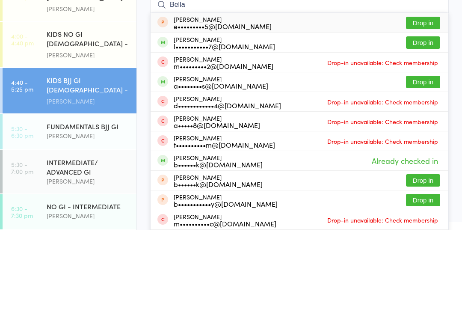
type input "Bella"
click at [425, 118] on button "Drop in" at bounding box center [423, 124] width 34 height 12
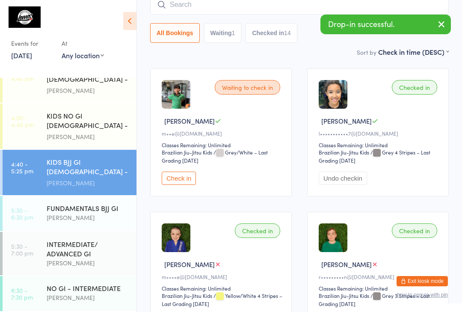
click at [169, 2] on input "search" at bounding box center [299, 5] width 299 height 20
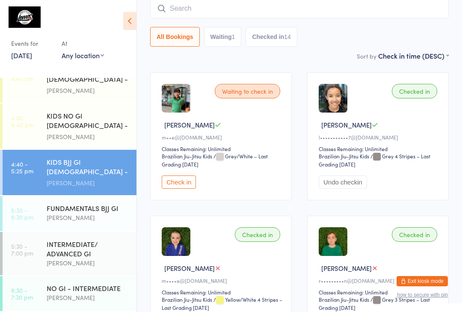
scroll to position [77, 0]
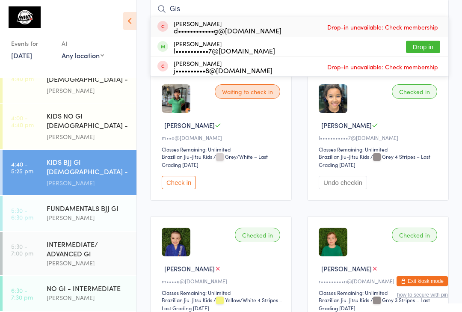
type input "Gis"
click at [428, 45] on button "Drop in" at bounding box center [423, 47] width 34 height 12
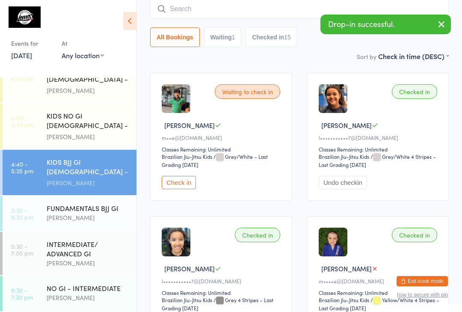
click at [275, 5] on input "search" at bounding box center [299, 9] width 299 height 20
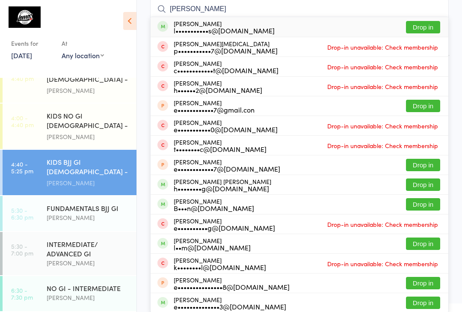
type input "[PERSON_NAME]"
click at [435, 32] on button "Drop in" at bounding box center [423, 27] width 34 height 12
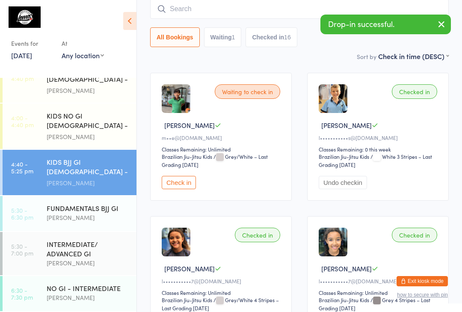
click at [236, 35] on button "Waiting 1" at bounding box center [223, 37] width 38 height 20
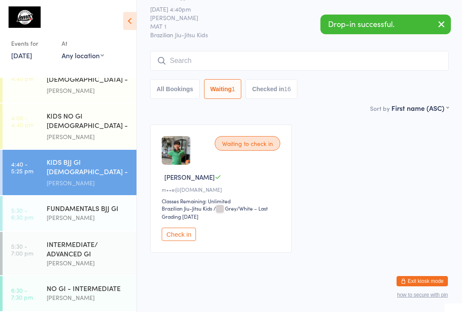
click at [214, 13] on span "[PERSON_NAME]" at bounding box center [292, 17] width 285 height 9
click at [227, 60] on input "search" at bounding box center [299, 61] width 299 height 20
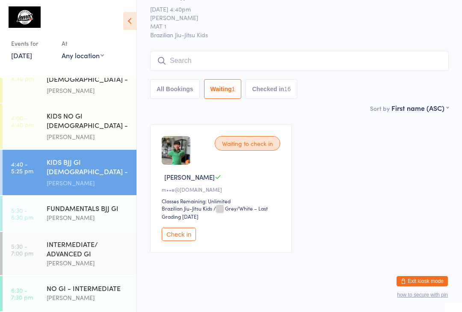
click at [240, 57] on input "search" at bounding box center [299, 61] width 299 height 20
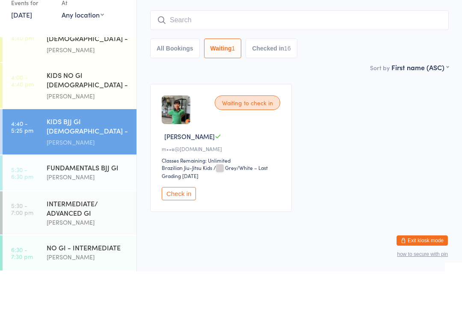
click at [183, 124] on div "Waiting to check in [PERSON_NAME] m••e@[DOMAIN_NAME] Classes Remaining: Unlimit…" at bounding box center [221, 188] width 142 height 128
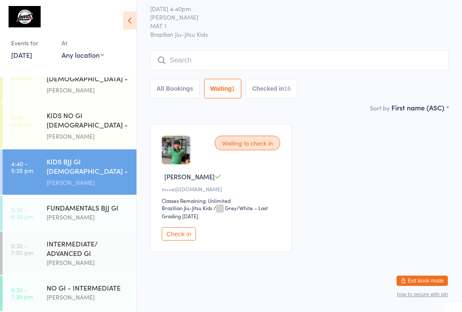
click at [180, 79] on button "All Bookings" at bounding box center [175, 89] width 50 height 20
select select "5"
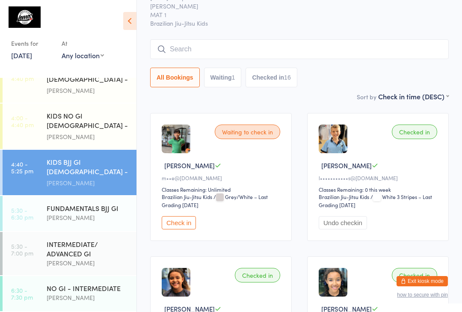
click at [221, 50] on input "search" at bounding box center [299, 49] width 299 height 20
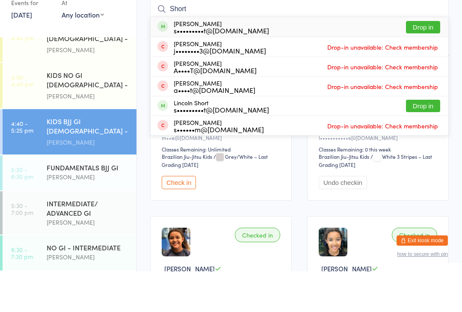
type input "Short"
click at [254, 58] on div "[PERSON_NAME] s•••••••••t@[DOMAIN_NAME] Drop in" at bounding box center [300, 68] width 298 height 20
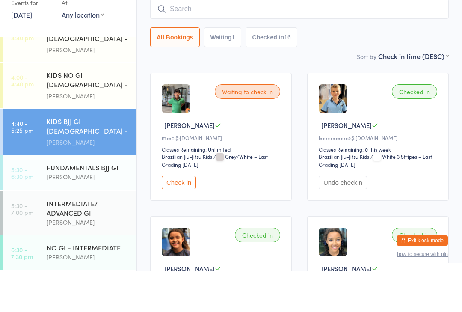
click at [426, 68] on div "All Bookings Waiting 1 Checked in 16" at bounding box center [299, 78] width 299 height 20
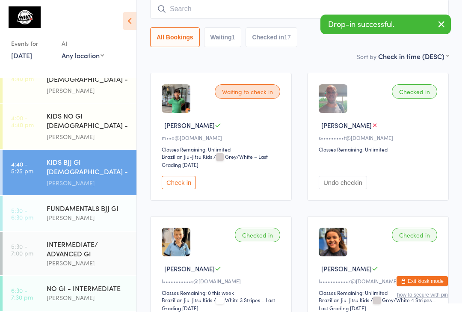
click at [257, 8] on input "search" at bounding box center [299, 9] width 299 height 20
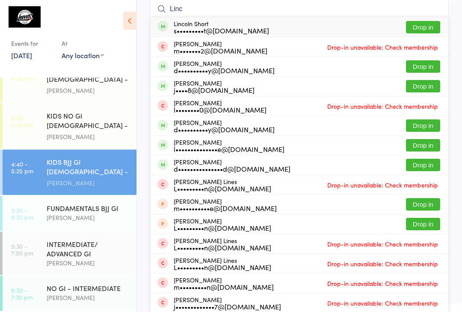
type input "Linc"
click at [434, 27] on button "Drop in" at bounding box center [423, 27] width 34 height 12
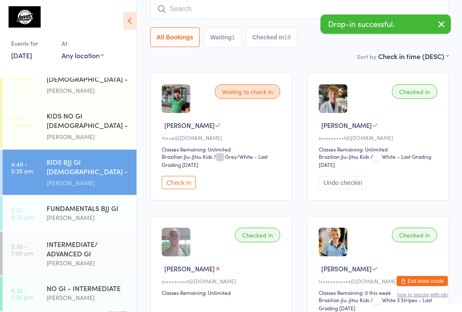
click at [330, 54] on div "Sort by Check in time (DESC) First name (ASC) First name (DESC) Last name (ASC)…" at bounding box center [299, 56] width 299 height 9
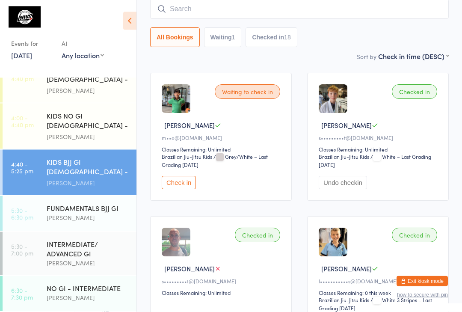
scroll to position [77, 0]
click at [212, 13] on input "search" at bounding box center [299, 9] width 299 height 20
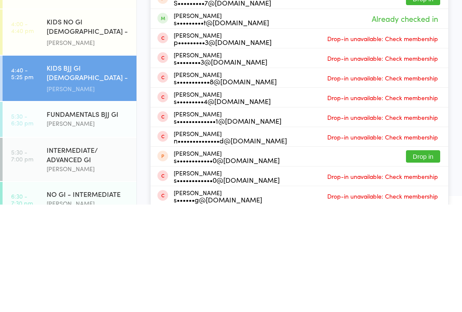
scroll to position [11, 0]
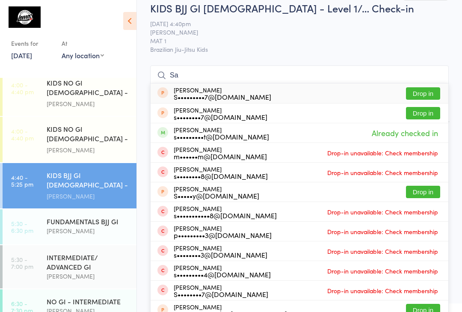
type input "S"
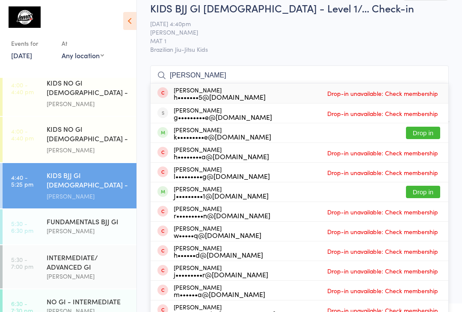
type input "[PERSON_NAME]"
click at [423, 133] on button "Drop in" at bounding box center [423, 133] width 34 height 12
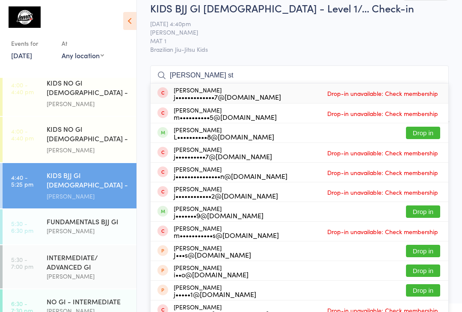
scroll to position [3, 0]
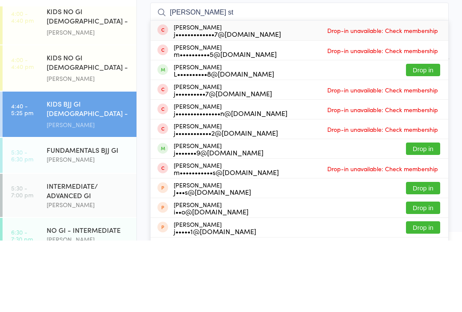
type input "[PERSON_NAME] st"
click at [431, 135] on button "Drop in" at bounding box center [423, 141] width 34 height 12
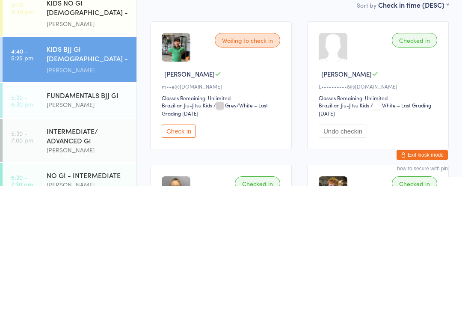
click at [364, 251] on button "Undo checkin" at bounding box center [343, 257] width 48 height 13
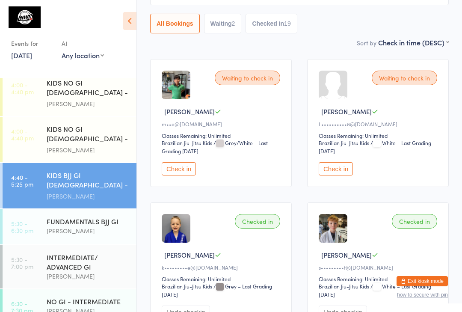
scroll to position [81, 0]
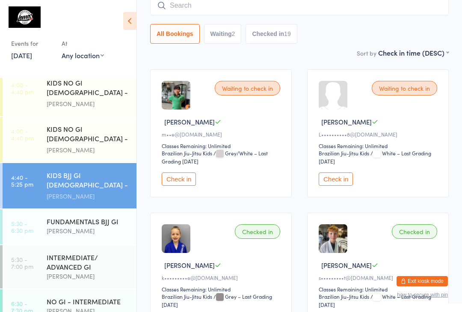
click at [49, 145] on div "KIDS NO GI [DEMOGRAPHIC_DATA] - Level 2" at bounding box center [88, 134] width 83 height 21
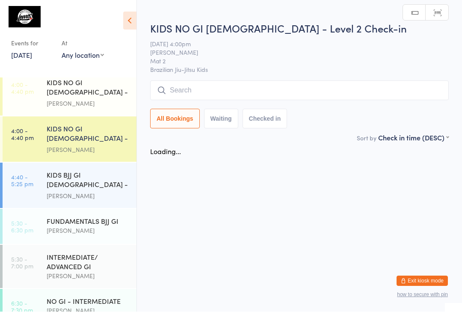
scroll to position [0, 0]
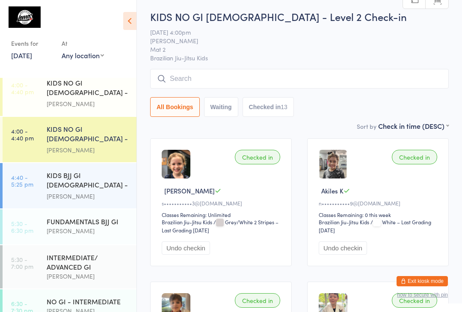
click at [380, 85] on input "search" at bounding box center [299, 79] width 299 height 20
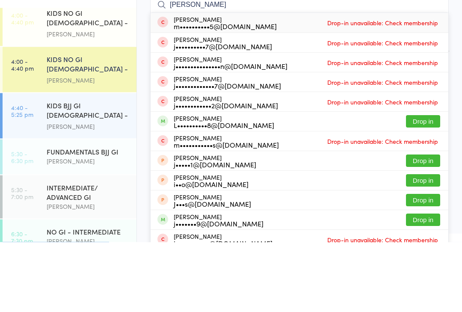
type input "[PERSON_NAME]"
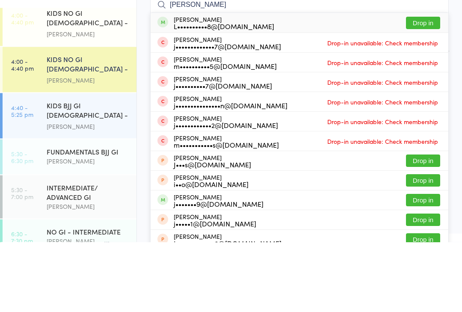
click at [73, 99] on div "[PERSON_NAME]" at bounding box center [88, 104] width 83 height 10
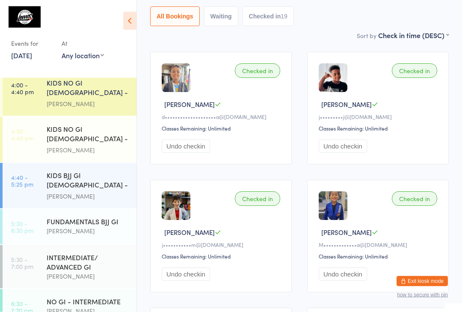
scroll to position [100, 0]
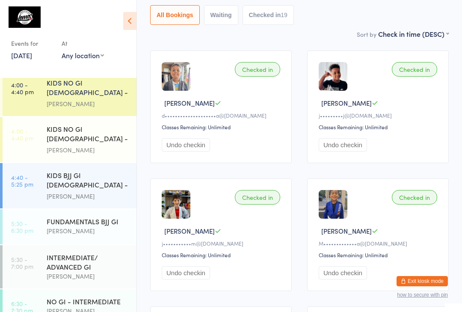
click at [72, 180] on div "KIDS BJJ GI [DEMOGRAPHIC_DATA] - Level 1/Level 2" at bounding box center [88, 180] width 83 height 21
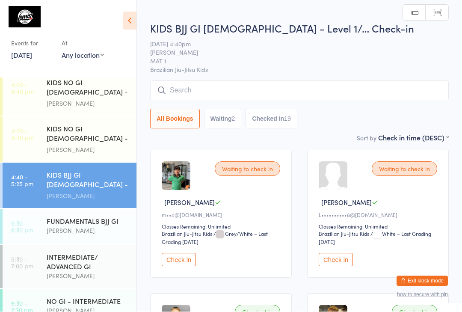
scroll to position [0, 0]
click at [217, 87] on input "search" at bounding box center [299, 90] width 299 height 20
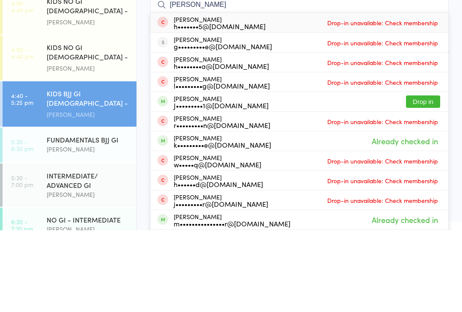
type input "[PERSON_NAME]"
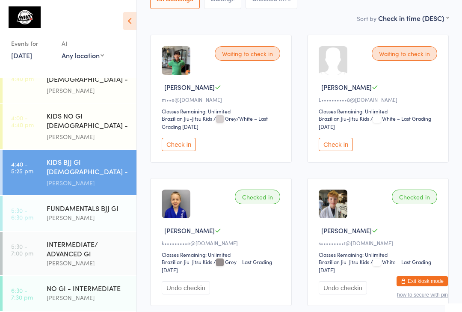
scroll to position [174, 0]
click at [87, 239] on div "INTERMEDIATE/ ADVANCED GI" at bounding box center [88, 248] width 83 height 19
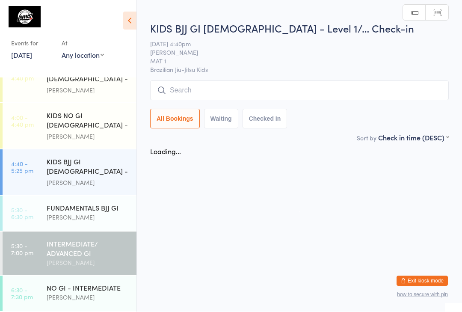
scroll to position [0, 0]
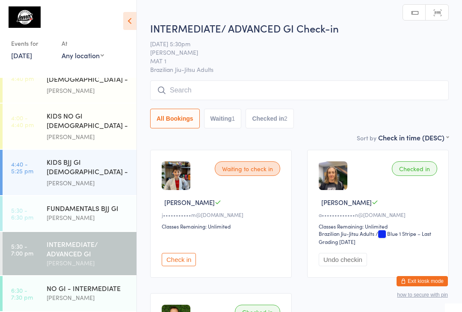
click at [251, 91] on input "search" at bounding box center [299, 90] width 299 height 20
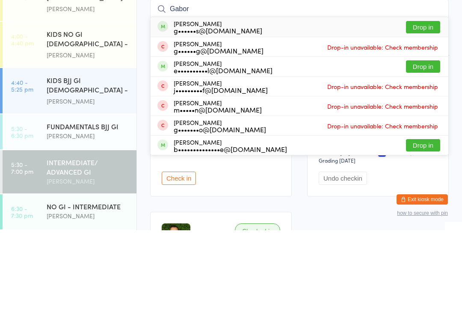
type input "Gabor"
click at [437, 103] on button "Drop in" at bounding box center [423, 109] width 34 height 12
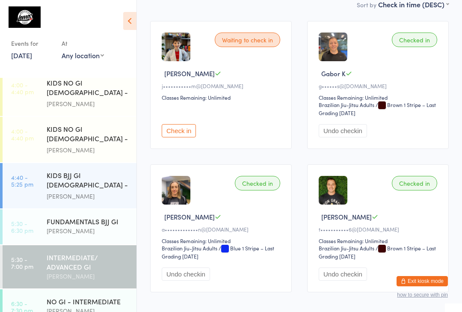
scroll to position [127, 0]
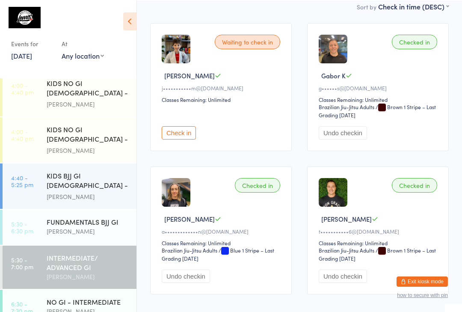
click at [86, 224] on div "FUNDAMENTALS BJJ GI" at bounding box center [88, 220] width 83 height 9
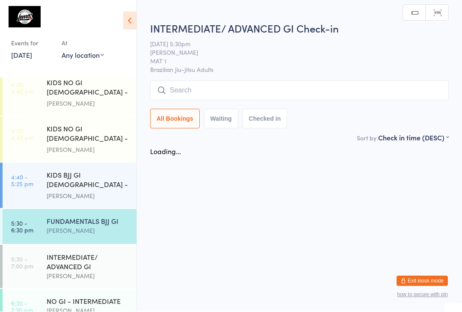
scroll to position [0, 0]
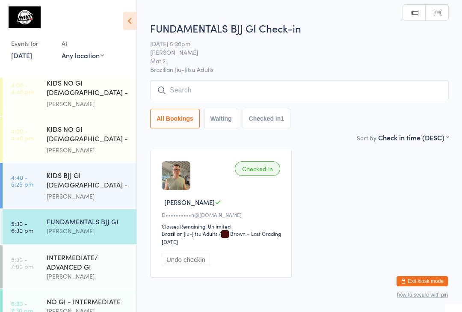
click at [342, 92] on input "search" at bounding box center [299, 90] width 299 height 20
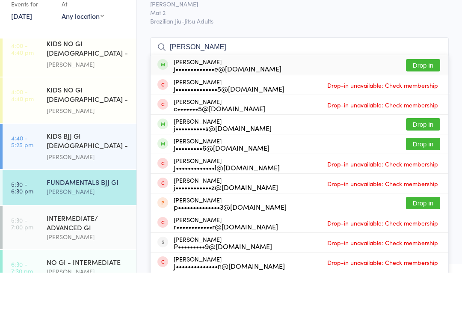
type input "[PERSON_NAME]"
click at [420, 98] on button "Drop in" at bounding box center [423, 104] width 34 height 12
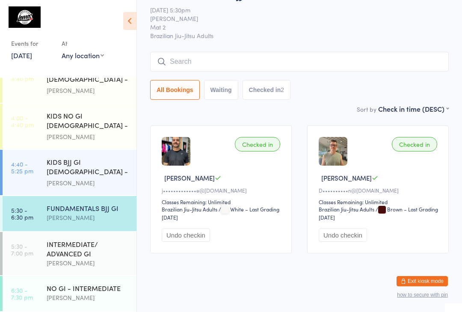
scroll to position [174, 0]
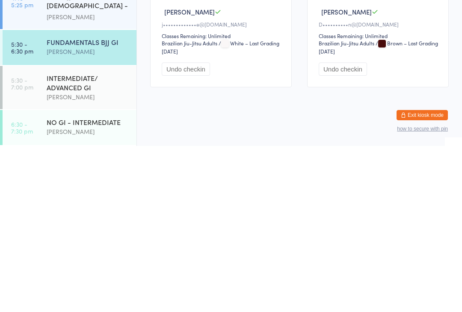
click at [78, 239] on div "INTERMEDIATE/ ADVANCED GI" at bounding box center [88, 248] width 83 height 19
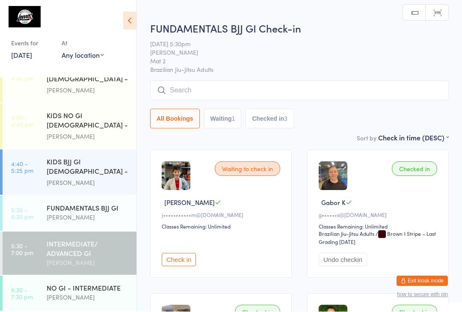
scroll to position [0, 0]
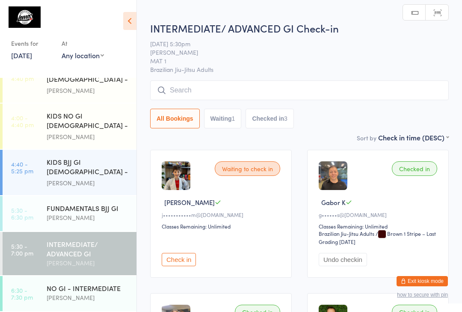
click at [215, 89] on input "search" at bounding box center [299, 90] width 299 height 20
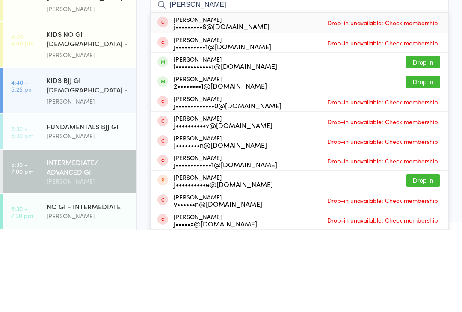
type input "[PERSON_NAME]"
click at [424, 138] on button "Drop in" at bounding box center [423, 144] width 34 height 12
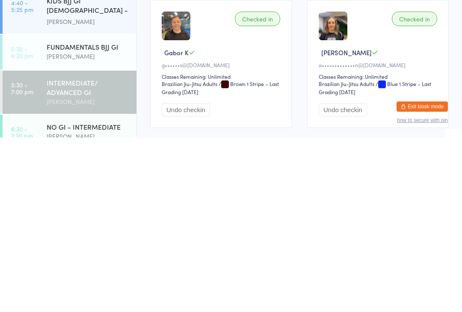
scroll to position [124, 0]
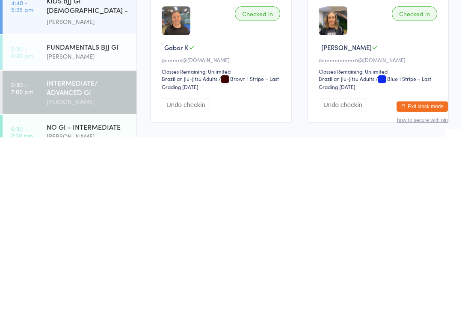
click at [77, 216] on div "FUNDAMENTALS BJJ GI" at bounding box center [88, 220] width 83 height 9
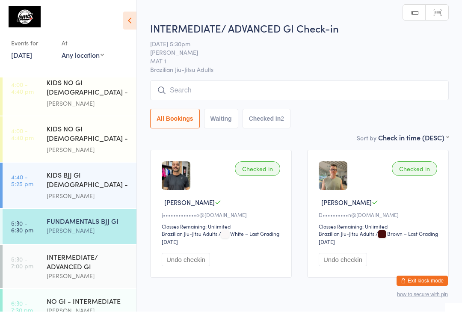
scroll to position [0, 0]
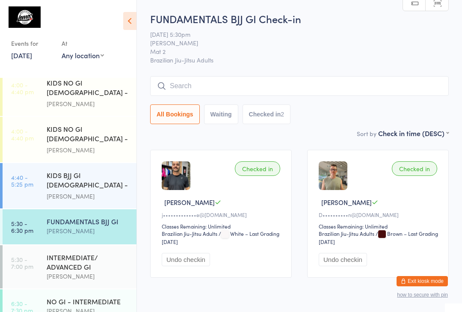
click at [74, 266] on div "INTERMEDIATE/ ADVANCED GI" at bounding box center [88, 261] width 83 height 19
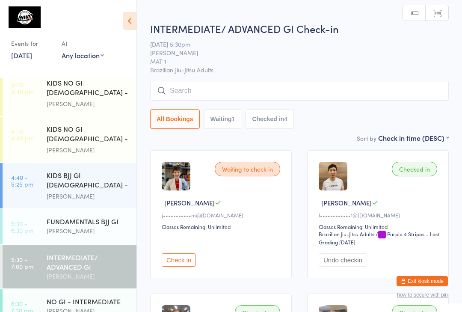
click at [335, 89] on input "search" at bounding box center [299, 91] width 299 height 20
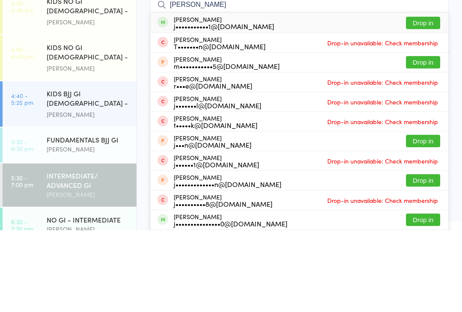
type input "[PERSON_NAME]"
click at [420, 98] on button "Drop in" at bounding box center [423, 104] width 34 height 12
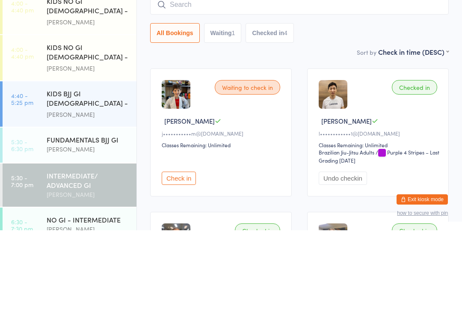
scroll to position [82, 0]
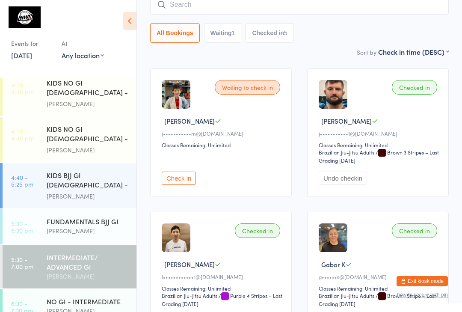
click at [58, 194] on div "[PERSON_NAME]" at bounding box center [88, 196] width 83 height 10
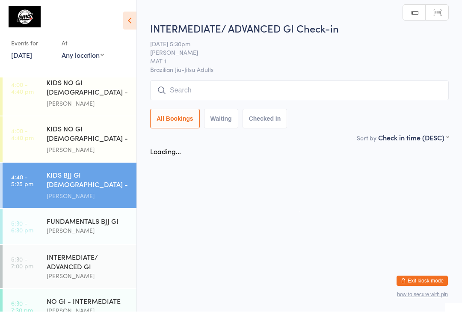
scroll to position [0, 0]
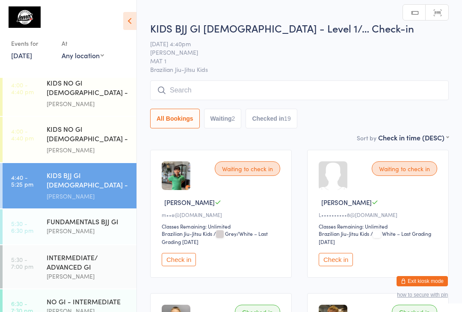
click at [209, 97] on input "search" at bounding box center [299, 90] width 299 height 20
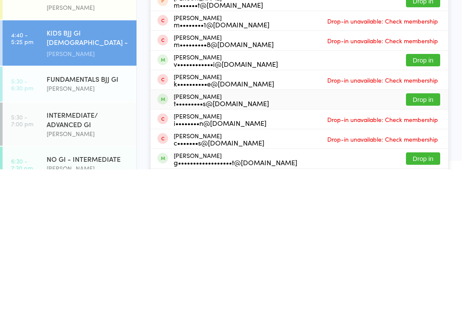
type input "Max"
click at [202, 236] on div "Max Bullos t•••••••••s@[DOMAIN_NAME]" at bounding box center [221, 243] width 95 height 14
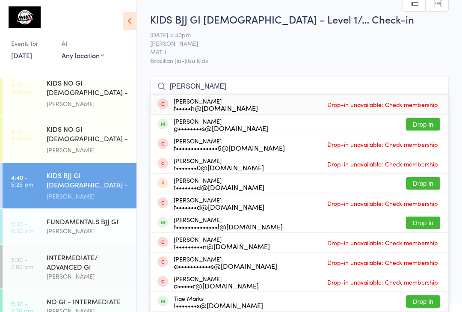
type input "[PERSON_NAME]"
click at [428, 121] on button "Drop in" at bounding box center [423, 124] width 34 height 12
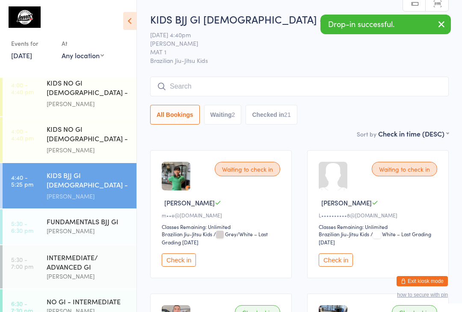
click at [354, 112] on div "All Bookings Waiting 2 Checked in 21" at bounding box center [299, 115] width 299 height 20
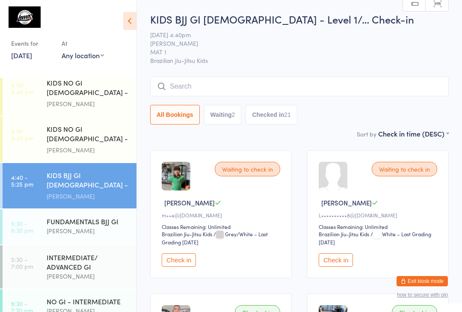
click at [53, 268] on div "INTERMEDIATE/ ADVANCED GI" at bounding box center [88, 261] width 83 height 19
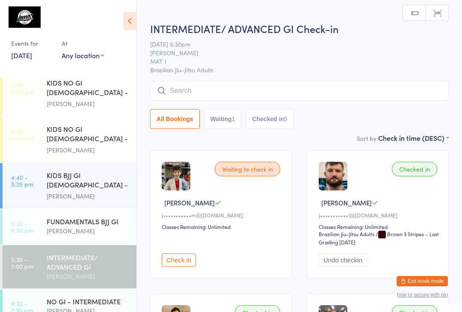
click at [197, 96] on input "search" at bounding box center [299, 91] width 299 height 20
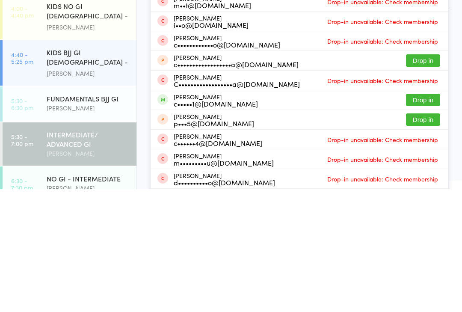
type input "[PERSON_NAME]"
click at [425, 216] on button "Drop in" at bounding box center [423, 222] width 34 height 12
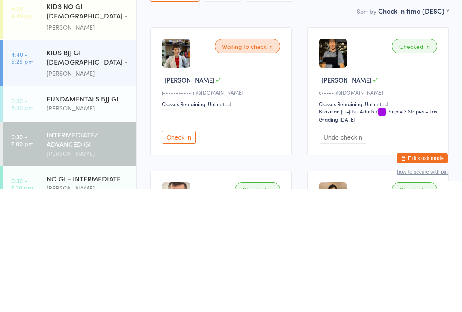
scroll to position [123, 0]
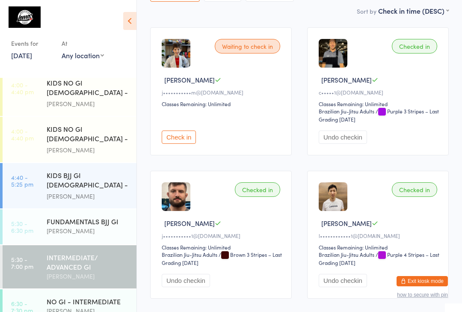
click at [53, 265] on div "INTERMEDIATE/ ADVANCED GI" at bounding box center [88, 261] width 83 height 19
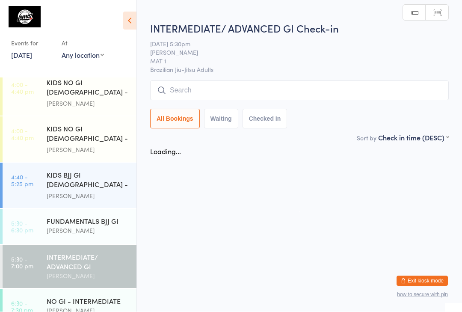
scroll to position [0, 0]
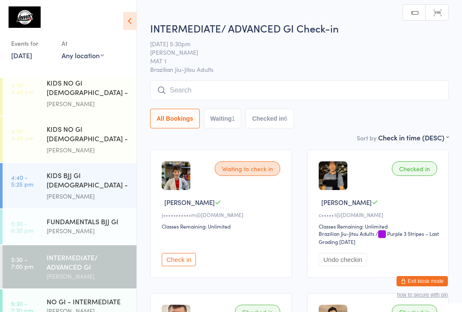
click at [278, 92] on input "search" at bounding box center [299, 90] width 299 height 20
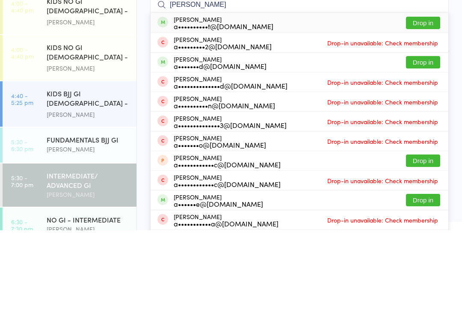
type input "[PERSON_NAME]"
click at [424, 98] on button "Drop in" at bounding box center [423, 104] width 34 height 12
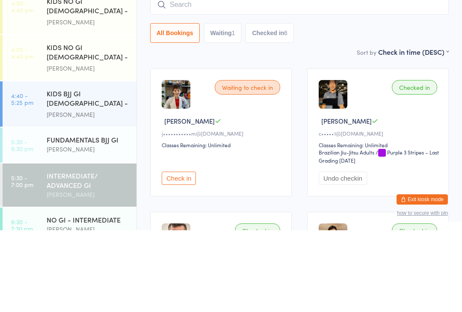
scroll to position [82, 0]
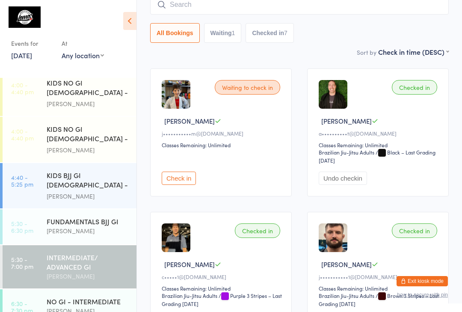
click at [97, 231] on div "[PERSON_NAME]" at bounding box center [88, 231] width 83 height 10
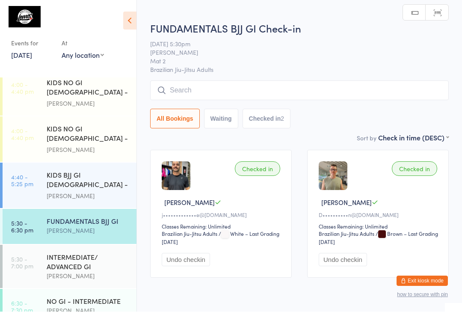
scroll to position [0, 0]
click at [244, 88] on input "search" at bounding box center [299, 90] width 299 height 20
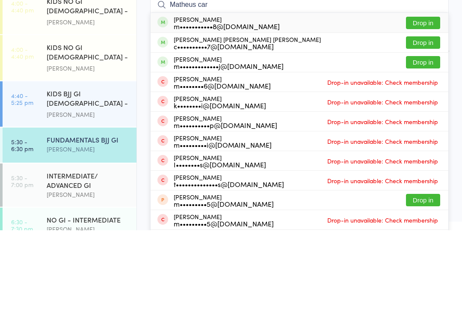
type input "Matheus car"
click at [427, 118] on button "Drop in" at bounding box center [423, 124] width 34 height 12
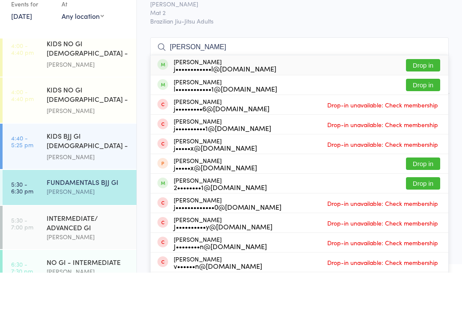
type input "[PERSON_NAME]"
click at [423, 98] on button "Drop in" at bounding box center [423, 104] width 34 height 12
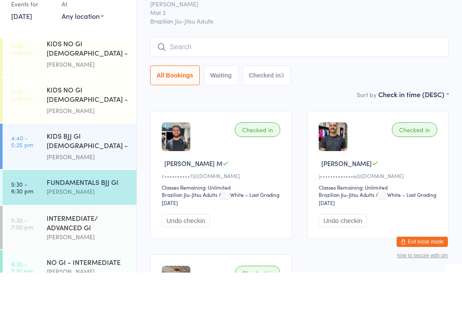
scroll to position [39, 0]
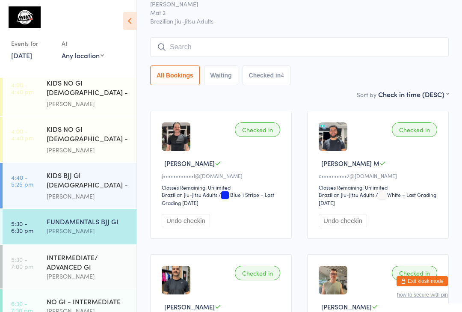
click at [355, 51] on input "search" at bounding box center [299, 47] width 299 height 20
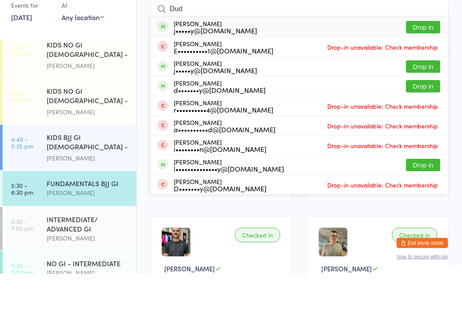
type input "Dud"
click at [431, 59] on button "Drop in" at bounding box center [423, 65] width 34 height 12
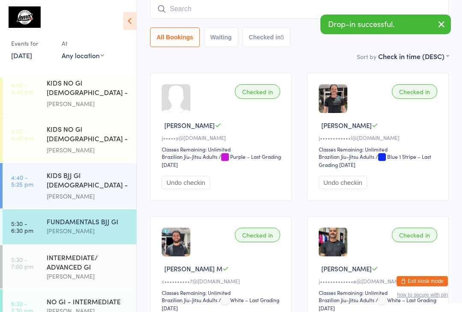
click at [100, 267] on div "INTERMEDIATE/ ADVANCED GI" at bounding box center [88, 261] width 83 height 19
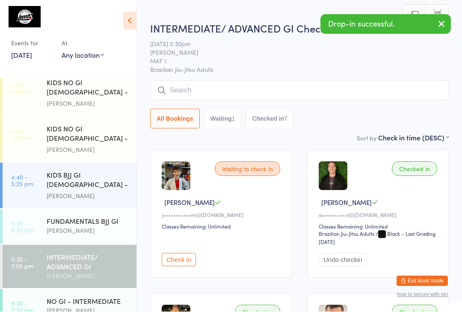
scroll to position [0, 0]
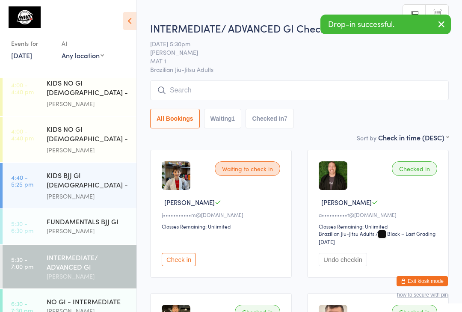
click at [278, 95] on input "search" at bounding box center [299, 90] width 299 height 20
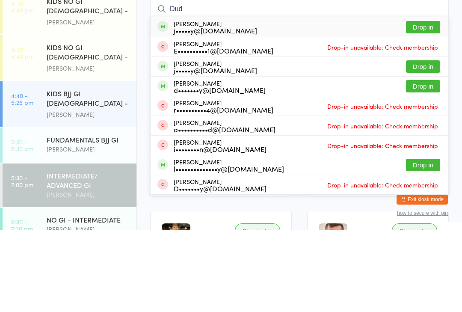
type input "Dud"
click at [428, 103] on button "Drop in" at bounding box center [423, 109] width 34 height 12
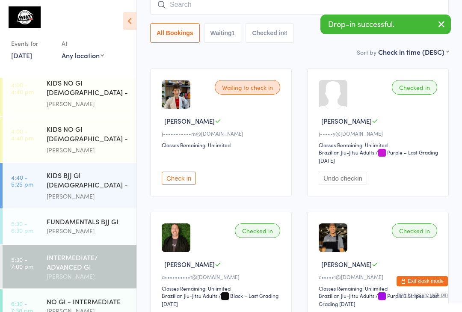
click at [303, 3] on input "search" at bounding box center [299, 5] width 299 height 20
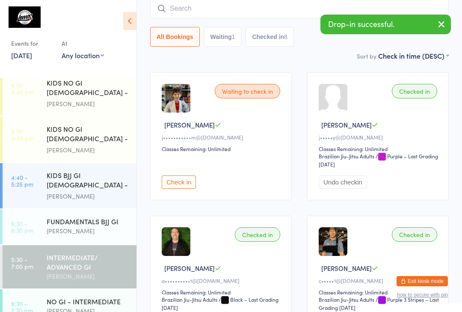
scroll to position [77, 0]
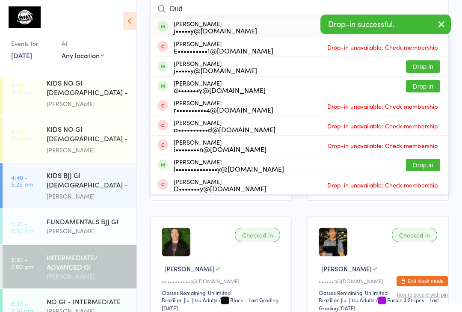
type input "Dud"
click at [428, 69] on button "Drop in" at bounding box center [423, 66] width 34 height 12
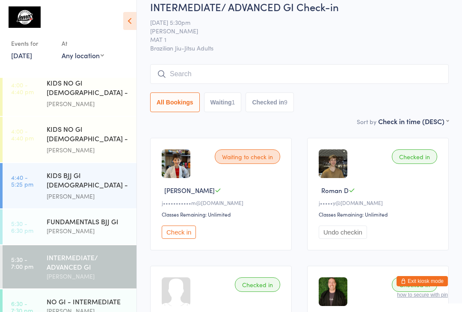
scroll to position [0, 0]
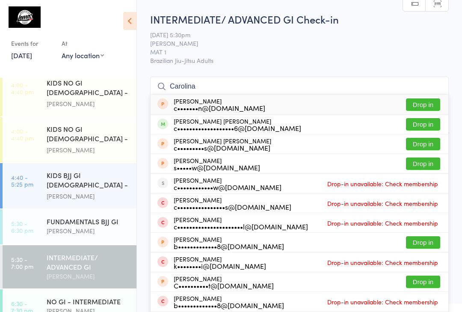
type input "Carolina"
click at [428, 125] on button "Drop in" at bounding box center [423, 124] width 34 height 12
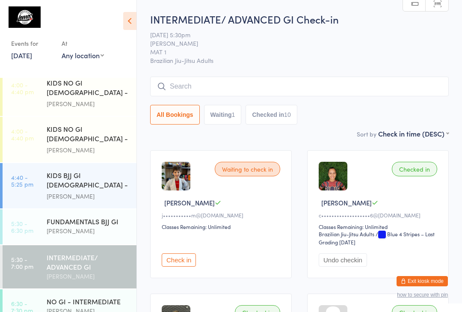
click at [21, 54] on link "[DATE]" at bounding box center [21, 54] width 21 height 9
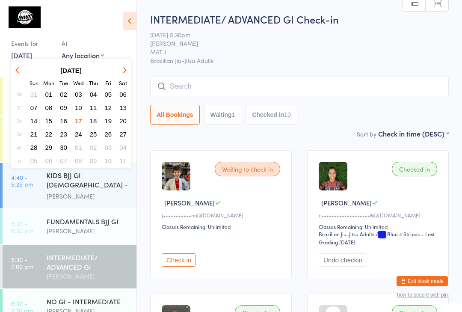
click at [44, 124] on button "15" at bounding box center [48, 121] width 13 height 12
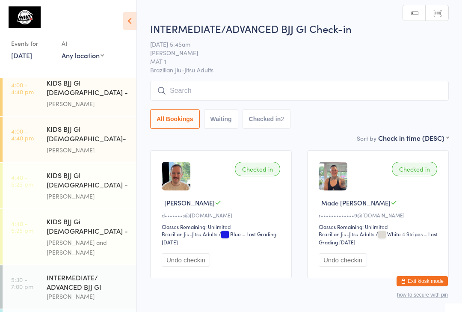
click at [281, 92] on input "search" at bounding box center [299, 91] width 299 height 20
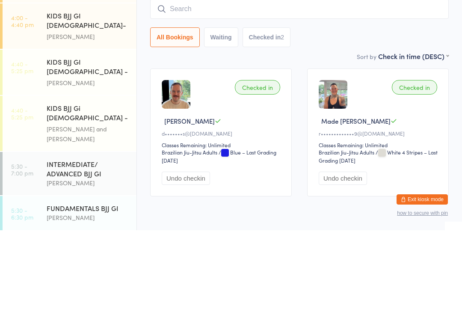
scroll to position [190, 0]
click at [92, 241] on div "INTERMEDIATE/ ADVANCED BJJ GI" at bounding box center [88, 250] width 83 height 19
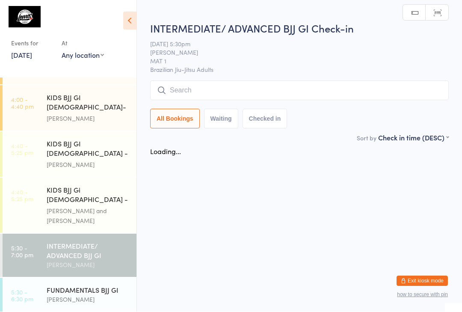
scroll to position [0, 0]
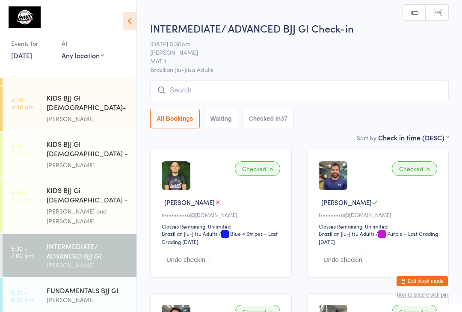
click at [264, 89] on input "search" at bounding box center [299, 90] width 299 height 20
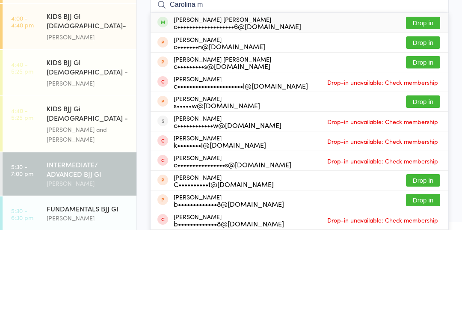
type input "Carolina m"
click at [434, 98] on button "Drop in" at bounding box center [423, 104] width 34 height 12
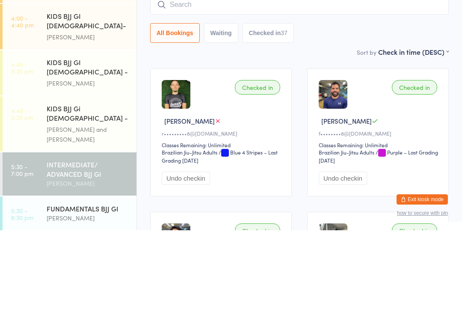
scroll to position [82, 0]
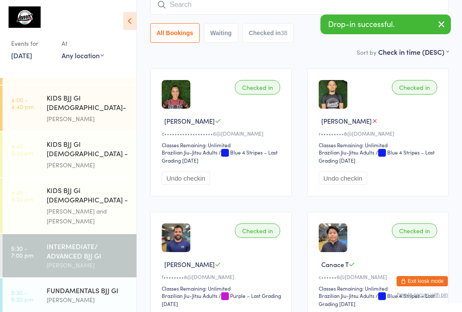
click at [20, 60] on link "[DATE]" at bounding box center [21, 54] width 21 height 9
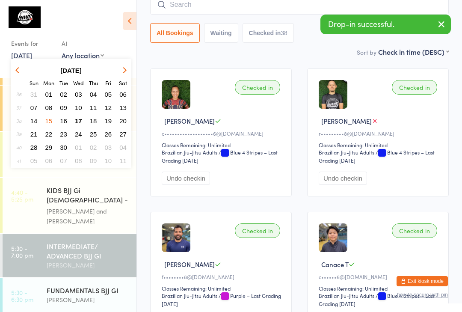
click at [79, 121] on span "17" at bounding box center [78, 120] width 7 height 7
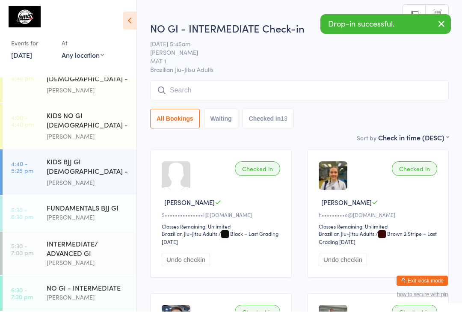
scroll to position [0, 0]
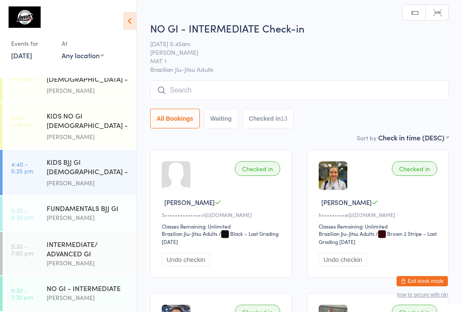
click at [82, 250] on div "INTERMEDIATE/ ADVANCED GI" at bounding box center [88, 248] width 83 height 19
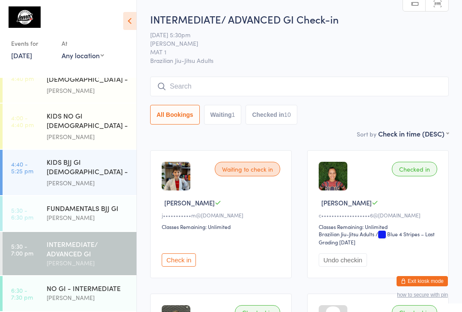
click at [210, 81] on input "search" at bounding box center [299, 87] width 299 height 20
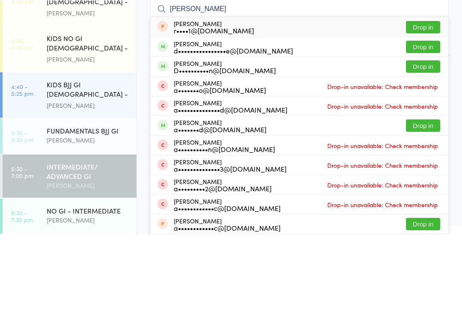
type input "[PERSON_NAME]"
click at [422, 118] on button "Drop in" at bounding box center [423, 124] width 34 height 12
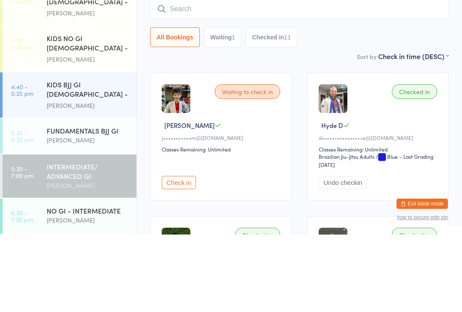
scroll to position [77, 0]
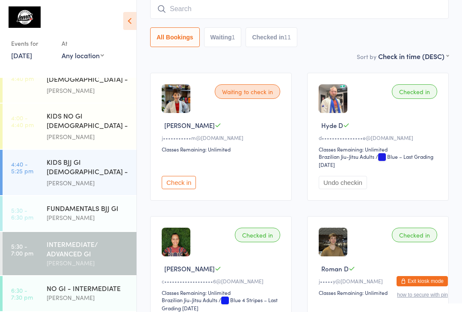
click at [234, 17] on input "search" at bounding box center [299, 9] width 299 height 20
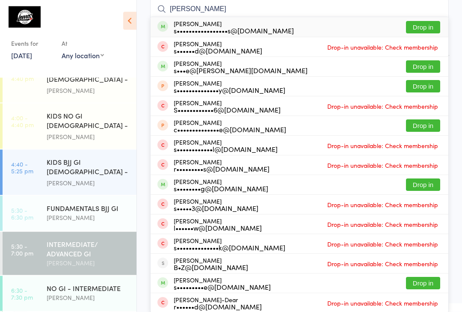
type input "[PERSON_NAME]"
click at [434, 30] on button "Drop in" at bounding box center [423, 27] width 34 height 12
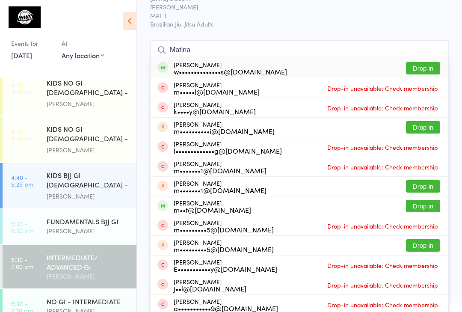
scroll to position [35, 0]
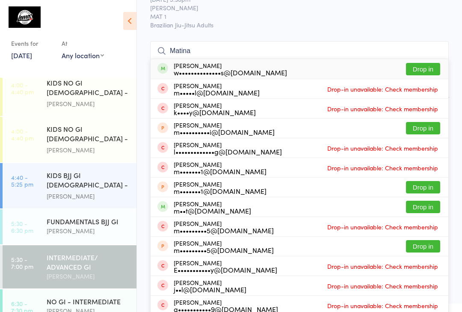
type input "Matina"
click at [424, 75] on button "Drop in" at bounding box center [423, 69] width 34 height 12
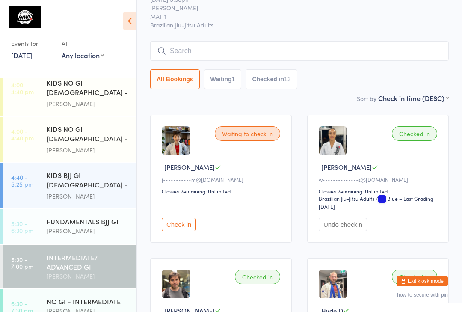
click at [270, 61] on input "search" at bounding box center [299, 51] width 299 height 20
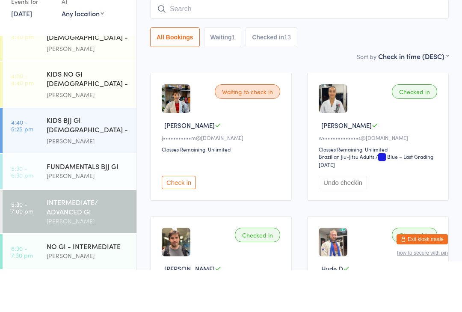
scroll to position [174, 0]
click at [434, 69] on div "All Bookings Waiting 1 Checked in 13" at bounding box center [299, 79] width 299 height 20
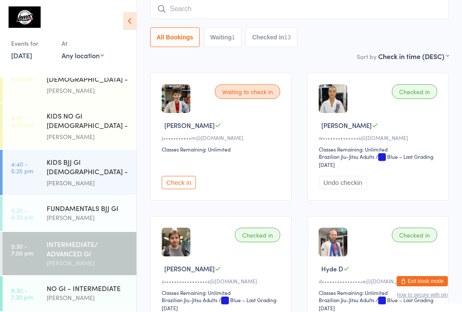
click at [309, 12] on input "search" at bounding box center [299, 9] width 299 height 20
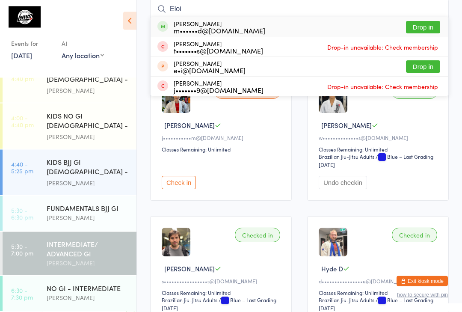
type input "Eloi"
click at [426, 26] on button "Drop in" at bounding box center [423, 27] width 34 height 12
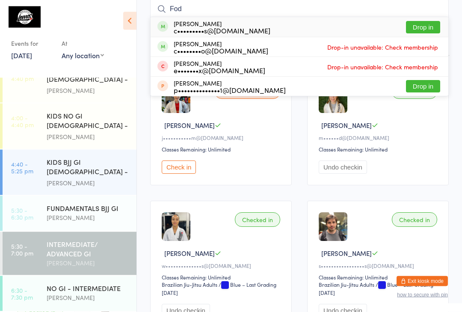
type input "Fod"
click at [425, 27] on button "Drop in" at bounding box center [423, 27] width 34 height 12
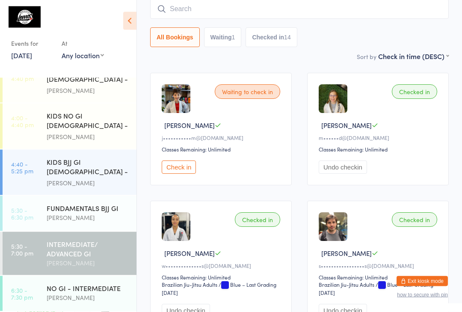
scroll to position [77, 0]
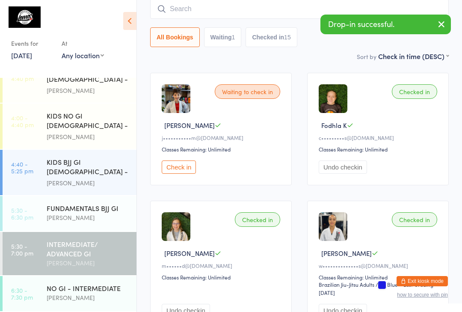
click at [91, 225] on div "FUNDAMENTALS [PERSON_NAME]" at bounding box center [92, 213] width 90 height 34
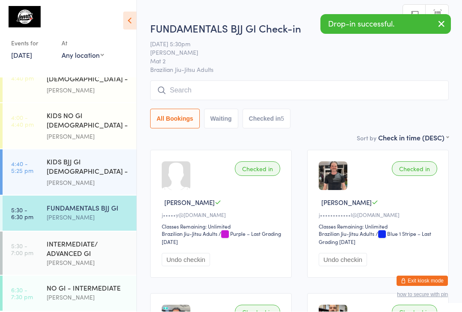
scroll to position [0, 0]
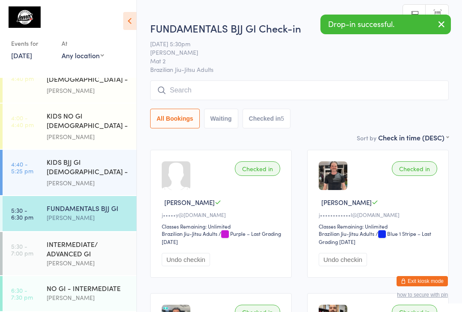
click at [261, 85] on input "search" at bounding box center [299, 90] width 299 height 20
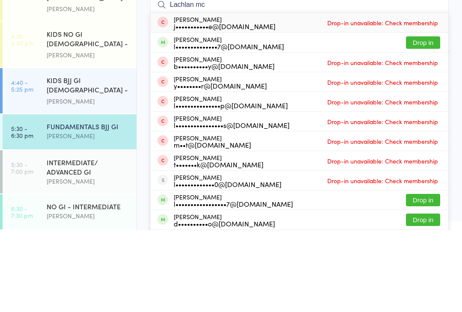
type input "Lachlan mc"
click at [422, 118] on button "Drop in" at bounding box center [423, 124] width 34 height 12
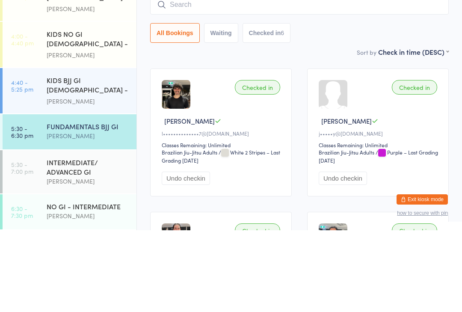
click at [334, 44] on div "FUNDAMENTALS BJJ GI Check-in [DATE] 5:30pm [PERSON_NAME] Mat 2 Brazilian Jiu-Ji…" at bounding box center [299, 70] width 299 height 117
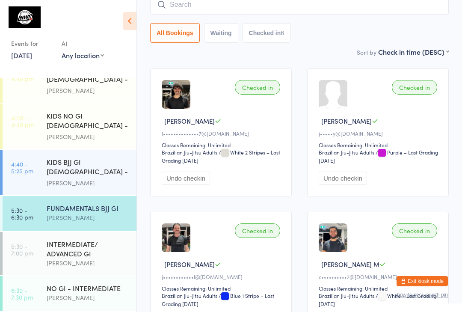
click at [46, 250] on link "5:30 - 7:00 pm INTERMEDIATE/ ADVANCED GI [PERSON_NAME]" at bounding box center [70, 253] width 134 height 43
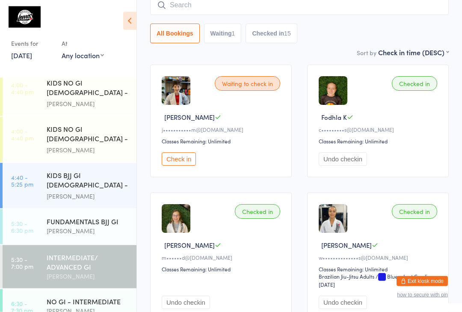
scroll to position [159, 0]
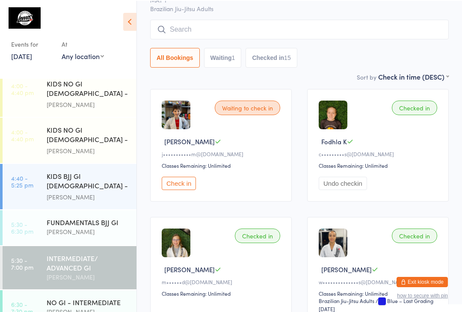
click at [174, 34] on input "search" at bounding box center [299, 29] width 299 height 20
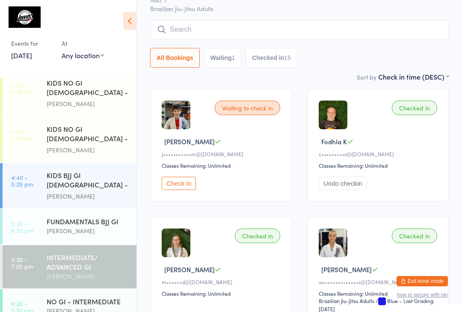
scroll to position [61, 0]
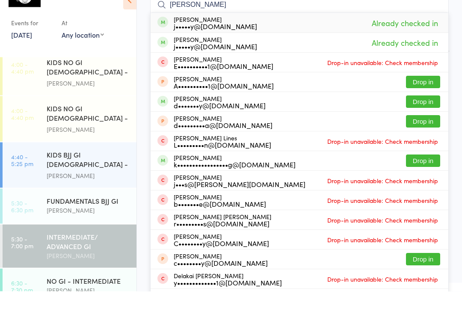
type input "[PERSON_NAME]"
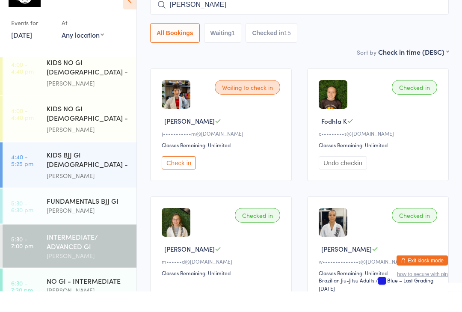
scroll to position [82, 0]
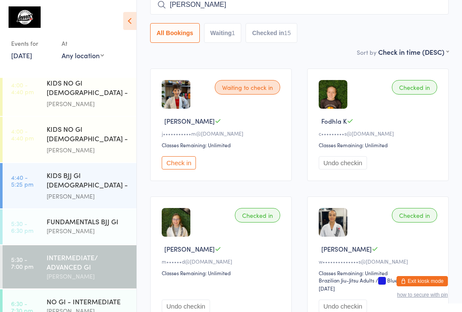
click at [63, 261] on div "INTERMEDIATE/ ADVANCED GI" at bounding box center [88, 261] width 83 height 19
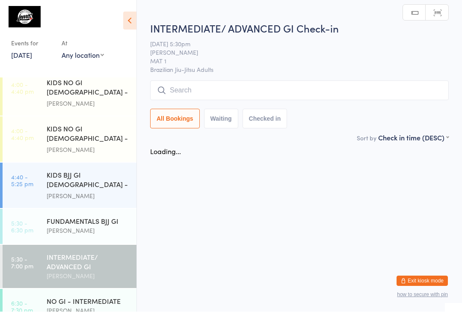
scroll to position [0, 0]
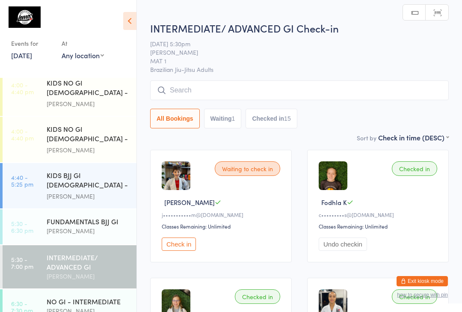
click at [198, 95] on input "search" at bounding box center [299, 90] width 299 height 20
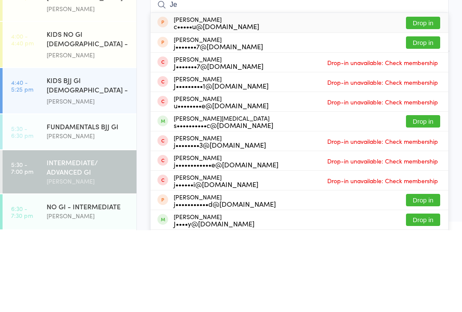
scroll to position [174, 0]
type input "J"
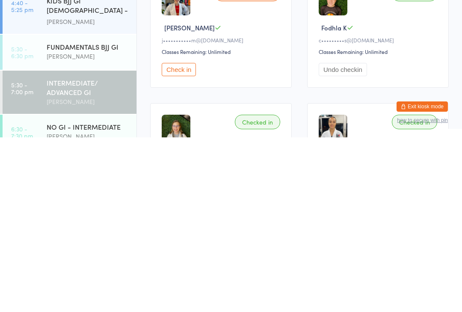
scroll to position [3, 0]
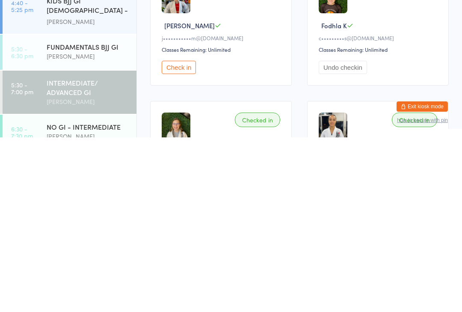
click at [85, 252] on div "INTERMEDIATE/ ADVANCED GI" at bounding box center [88, 261] width 83 height 19
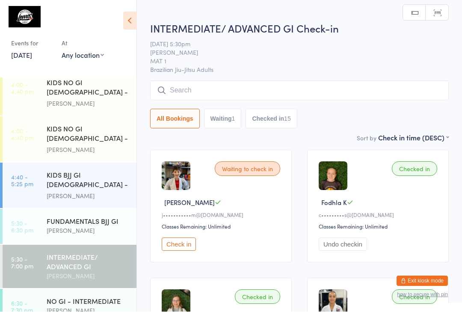
scroll to position [0, 0]
click at [214, 94] on input "search" at bounding box center [299, 90] width 299 height 20
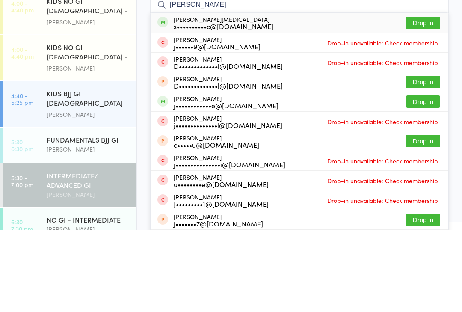
type input "[PERSON_NAME]"
click at [426, 98] on button "Drop in" at bounding box center [423, 104] width 34 height 12
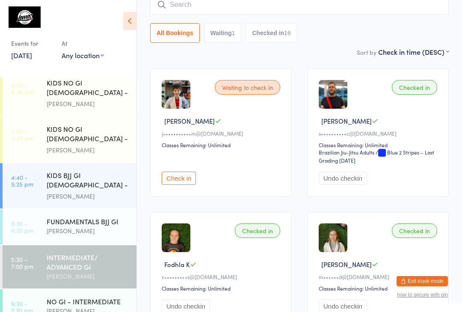
click at [275, 9] on input "search" at bounding box center [299, 5] width 299 height 20
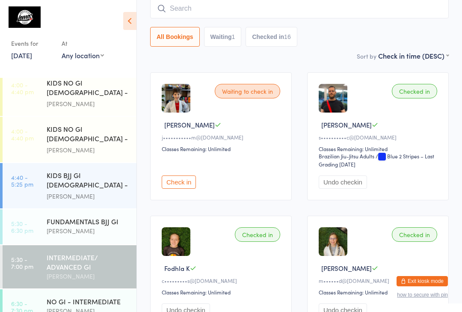
scroll to position [77, 0]
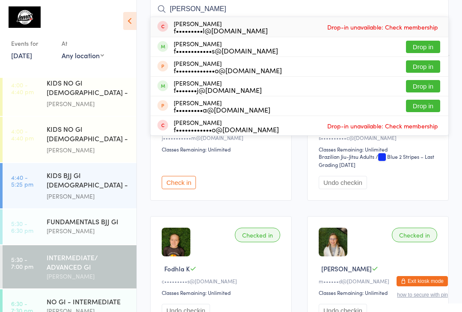
type input "[PERSON_NAME]"
click at [420, 91] on button "Drop in" at bounding box center [423, 86] width 34 height 12
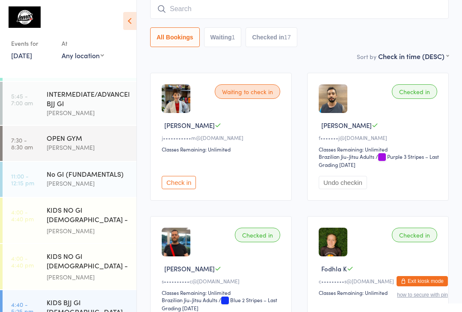
scroll to position [31, 0]
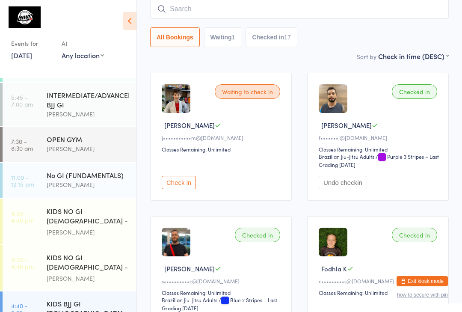
click at [62, 112] on div "[PERSON_NAME]" at bounding box center [88, 114] width 83 height 10
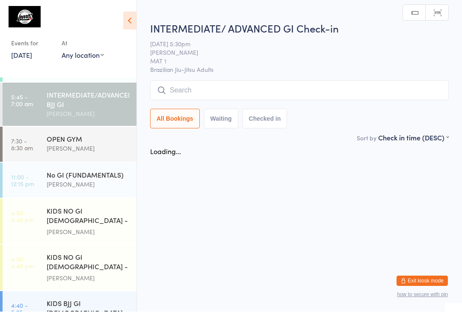
click at [193, 92] on input "search" at bounding box center [299, 91] width 299 height 20
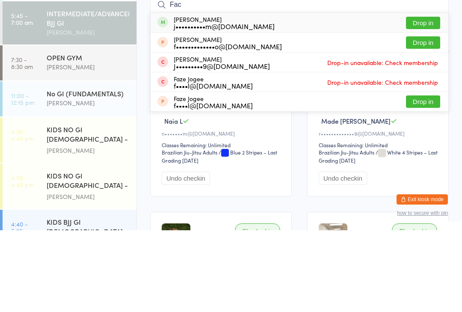
type input "Fac"
click at [421, 98] on button "Drop in" at bounding box center [423, 104] width 34 height 12
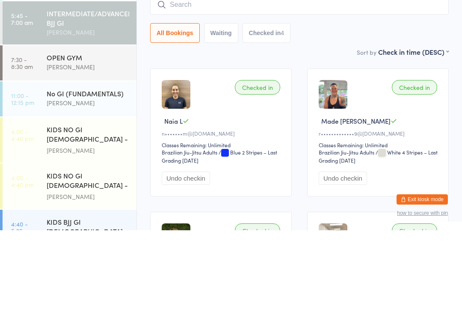
scroll to position [82, 0]
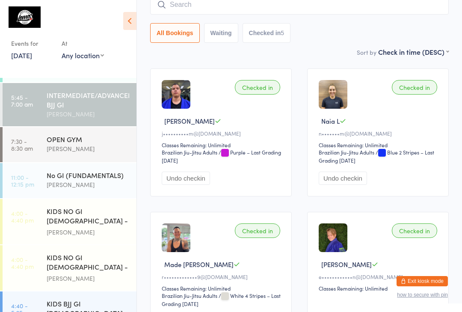
click at [89, 176] on div "No GI (FUNDAMENTALS)" at bounding box center [88, 174] width 83 height 9
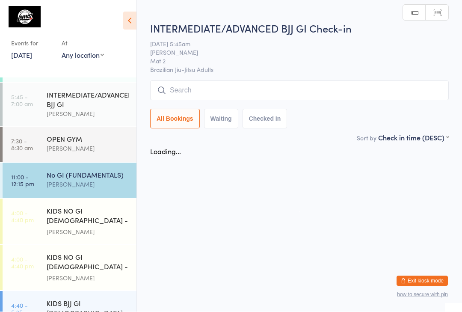
click at [101, 219] on div "KIDS NO GI [DEMOGRAPHIC_DATA] - Level 1" at bounding box center [88, 216] width 83 height 21
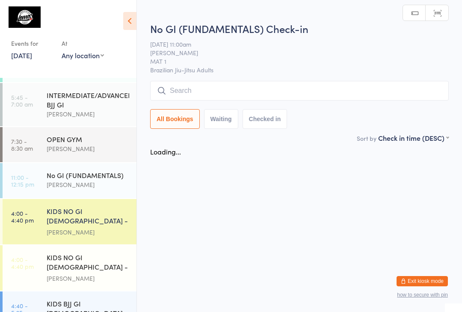
click at [100, 261] on div "KIDS NO GI [DEMOGRAPHIC_DATA] - Level 2" at bounding box center [88, 262] width 83 height 21
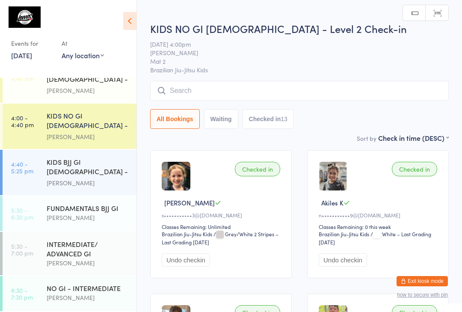
scroll to position [174, 0]
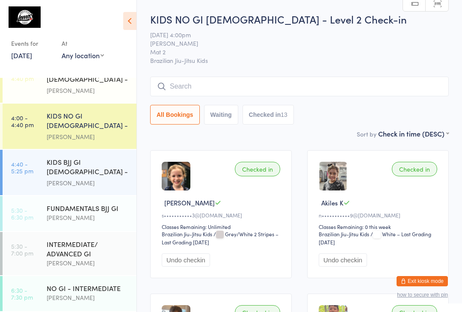
click at [92, 175] on div "KIDS BJJ GI [DEMOGRAPHIC_DATA] - Level 1/Level 2" at bounding box center [88, 167] width 83 height 21
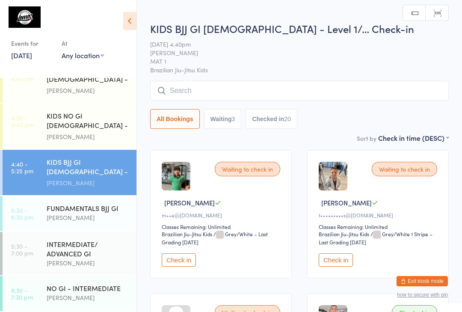
click at [365, 101] on input "search" at bounding box center [299, 91] width 299 height 20
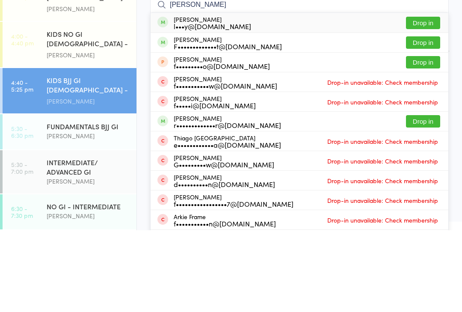
type input "[PERSON_NAME]"
click at [277, 95] on div "[PERSON_NAME] l•••y@[DOMAIN_NAME] Drop in" at bounding box center [300, 105] width 298 height 20
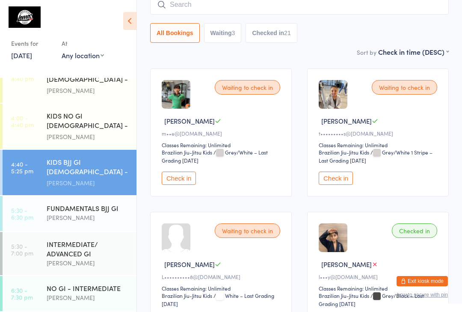
click at [241, 6] on input "search" at bounding box center [299, 5] width 299 height 20
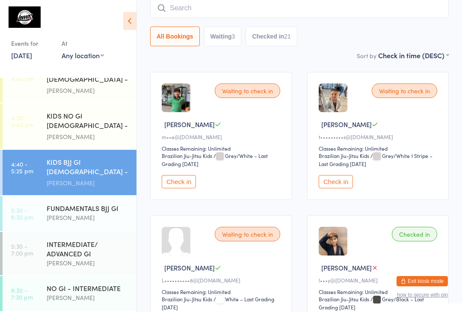
scroll to position [77, 0]
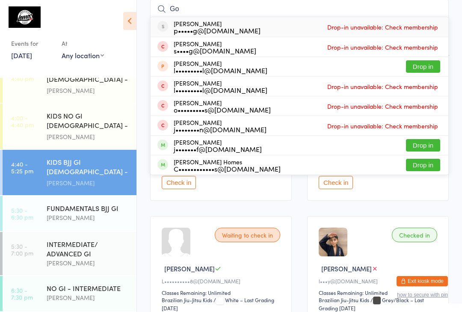
type input "G"
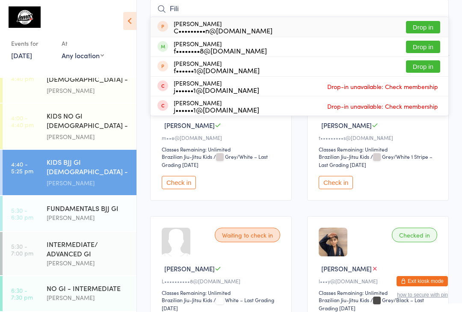
type input "Fili"
click at [417, 46] on button "Drop in" at bounding box center [423, 47] width 34 height 12
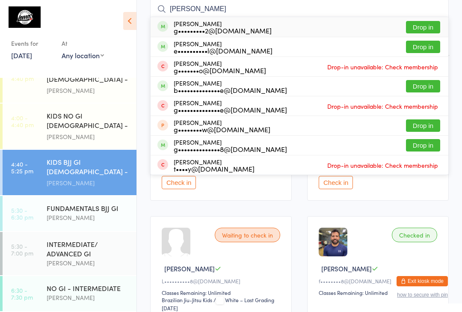
type input "[PERSON_NAME]"
click at [419, 33] on button "Drop in" at bounding box center [423, 27] width 34 height 12
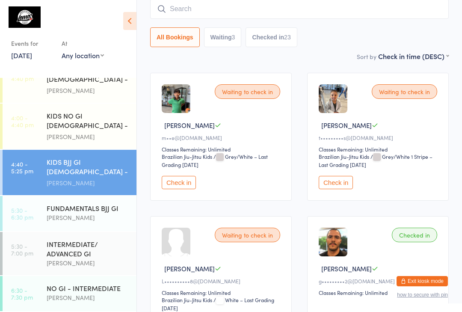
click at [92, 247] on div "INTERMEDIATE/ ADVANCED GI" at bounding box center [88, 248] width 83 height 19
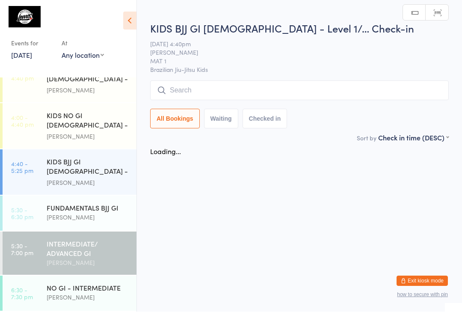
scroll to position [0, 0]
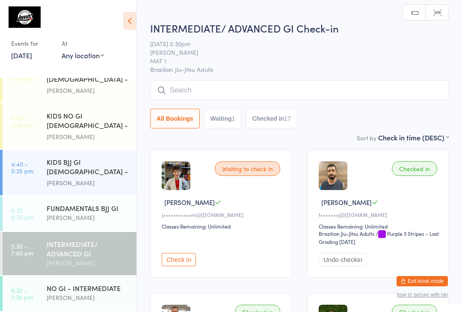
click at [207, 86] on input "search" at bounding box center [299, 90] width 299 height 20
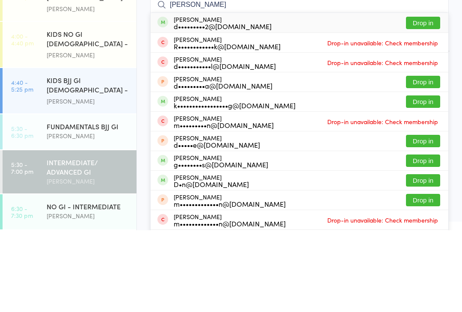
type input "[PERSON_NAME]"
click at [430, 98] on button "Drop in" at bounding box center [423, 104] width 34 height 12
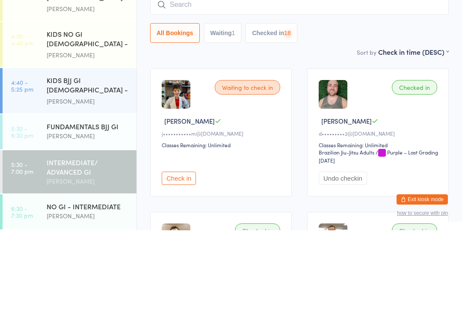
click at [98, 157] on div "KIDS BJJ GI [DEMOGRAPHIC_DATA] - Level 1/Level 2" at bounding box center [88, 167] width 83 height 21
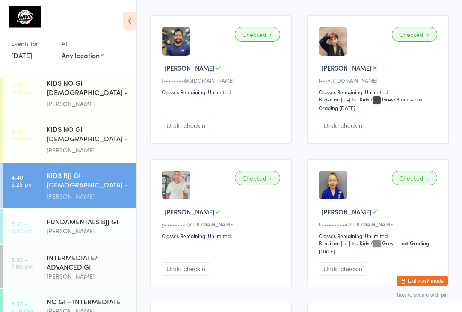
scroll to position [421, 0]
click at [89, 260] on div "INTERMEDIATE/ ADVANCED GI" at bounding box center [88, 261] width 83 height 19
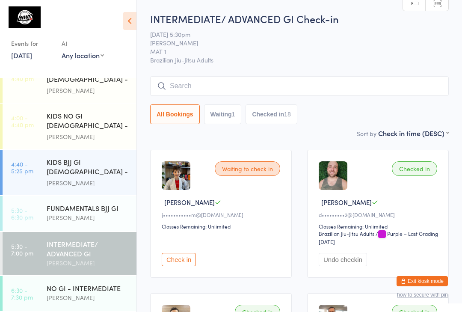
scroll to position [174, 0]
click at [56, 296] on div "[PERSON_NAME]" at bounding box center [88, 298] width 83 height 10
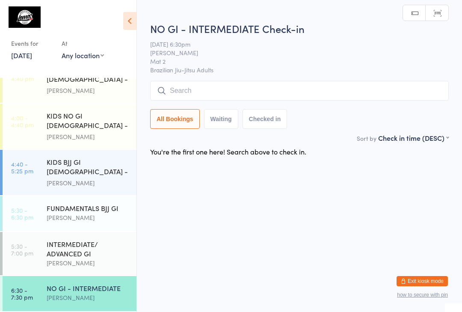
click at [211, 93] on input "search" at bounding box center [299, 91] width 299 height 20
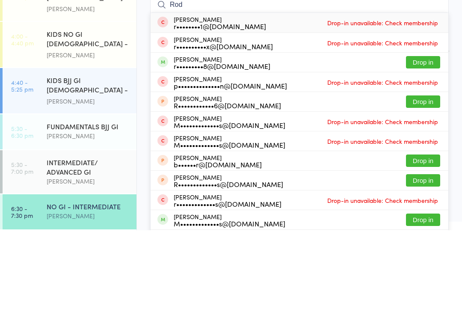
type input "Rod"
click at [422, 138] on button "Drop in" at bounding box center [423, 144] width 34 height 12
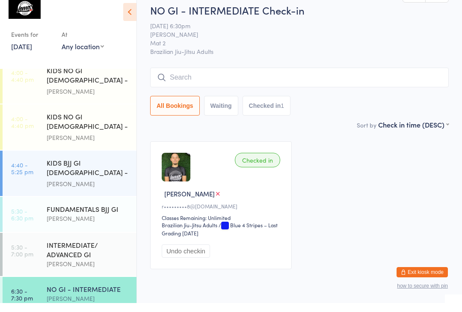
scroll to position [159, 0]
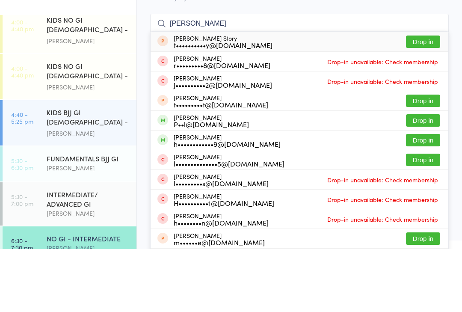
type input "[PERSON_NAME]"
click at [430, 197] on button "Drop in" at bounding box center [423, 203] width 34 height 12
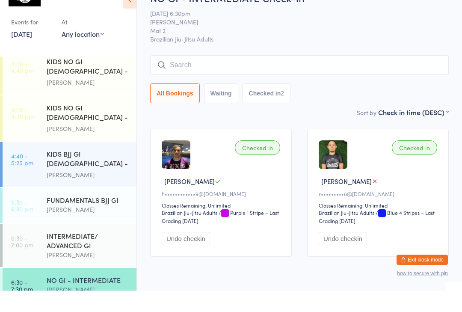
scroll to position [21, 0]
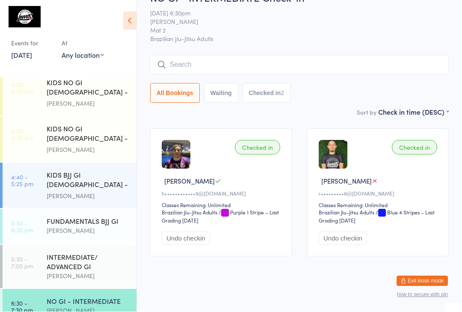
click at [231, 66] on input "search" at bounding box center [299, 65] width 299 height 20
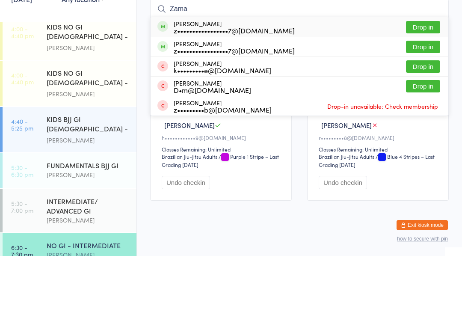
type input "Zama"
click at [423, 97] on button "Drop in" at bounding box center [423, 103] width 34 height 12
